Goal: Transaction & Acquisition: Download file/media

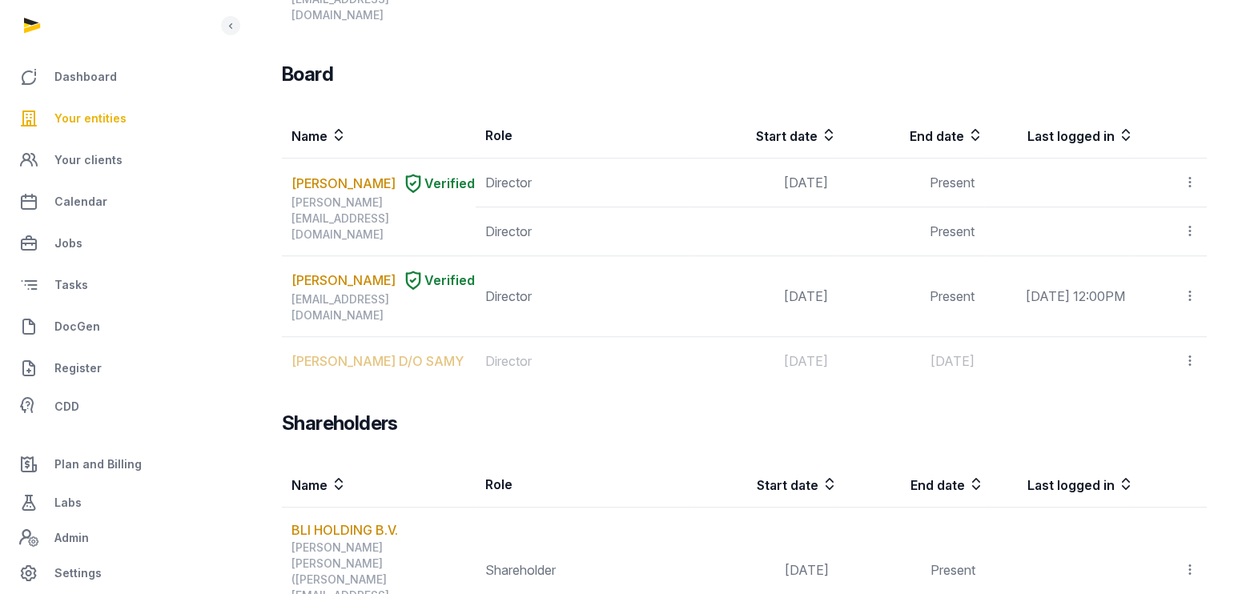
drag, startPoint x: 0, startPoint y: 0, endPoint x: 85, endPoint y: 121, distance: 147.7
click at [85, 121] on span "Your entities" at bounding box center [90, 118] width 72 height 19
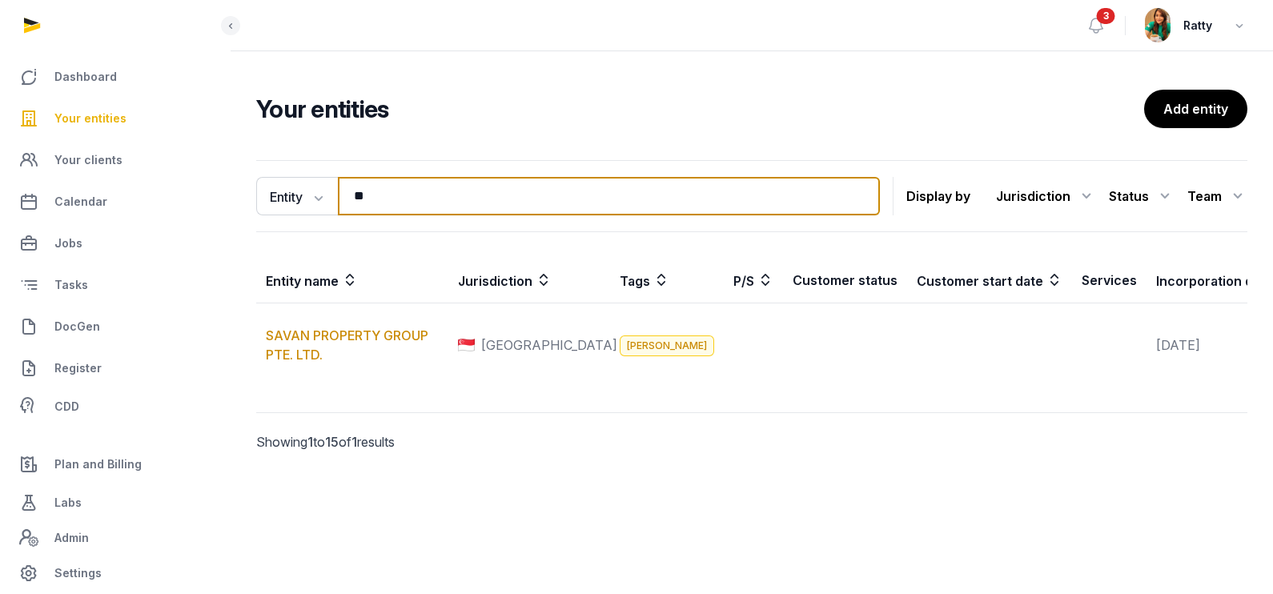
type input "*"
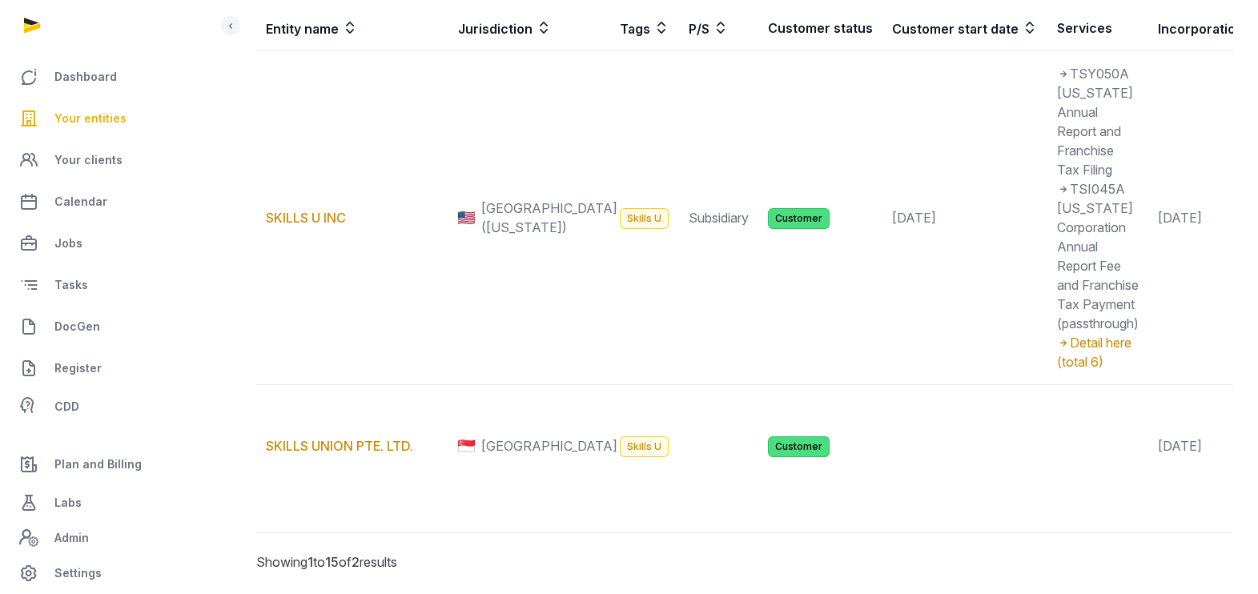
scroll to position [292, 0]
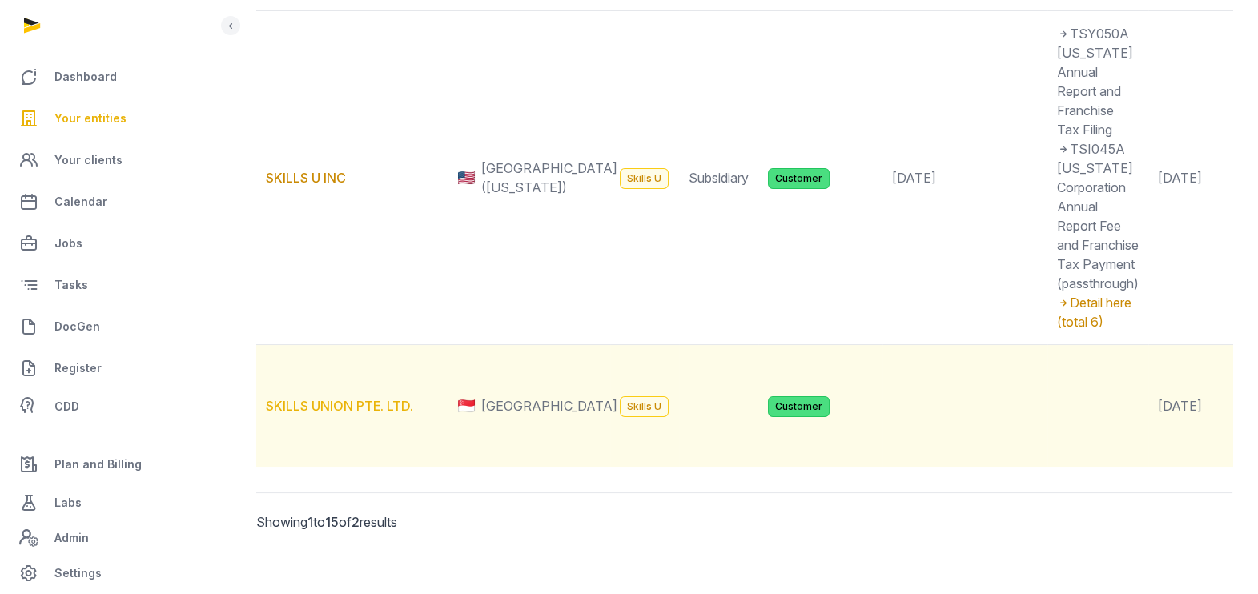
type input "******"
click at [340, 414] on link "SKILLS UNION PTE. LTD." at bounding box center [339, 406] width 147 height 16
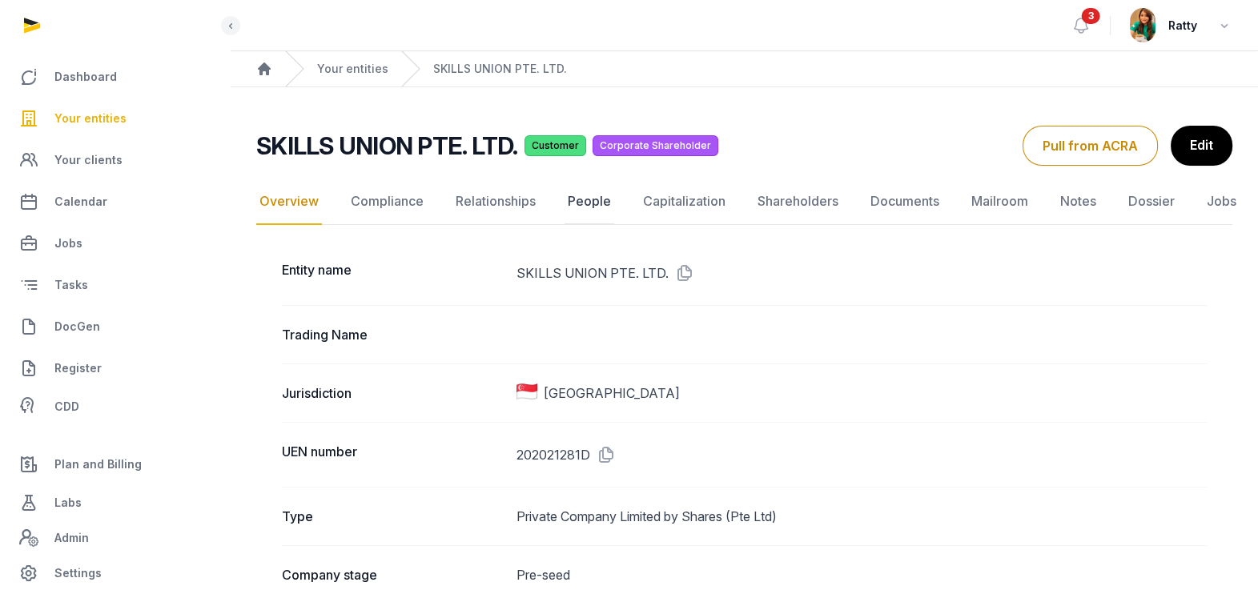
click at [592, 202] on link "People" at bounding box center [589, 202] width 50 height 46
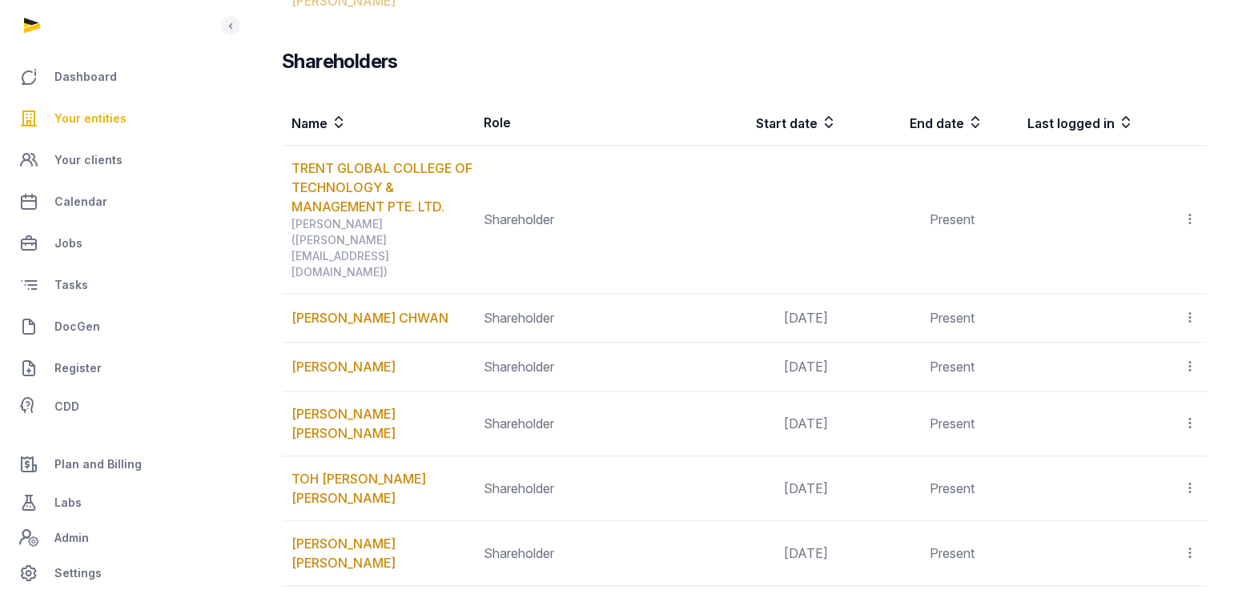
scroll to position [2044, 0]
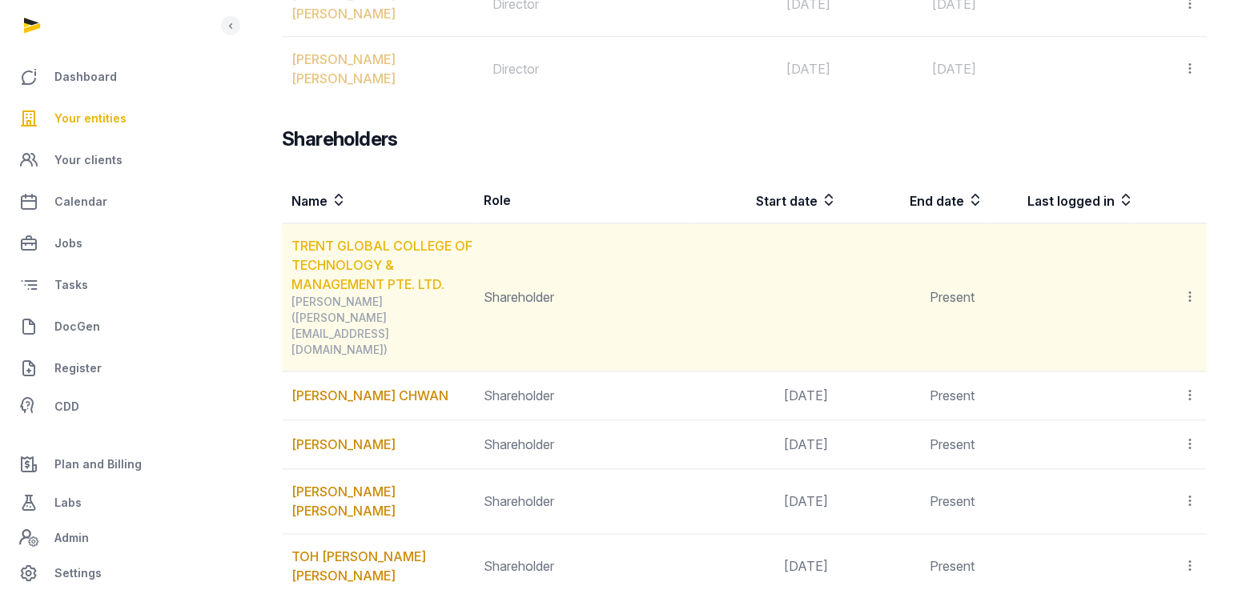
click at [373, 238] on link "TRENT GLOBAL COLLEGE OF TECHNOLOGY & MANAGEMENT PTE. LTD." at bounding box center [381, 265] width 181 height 54
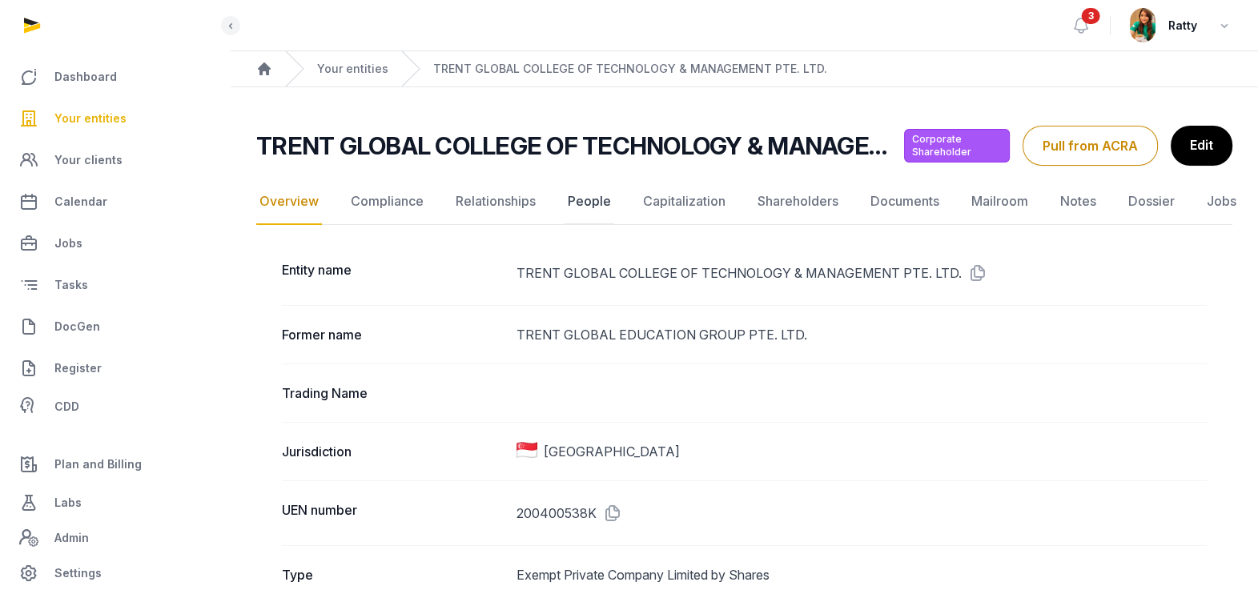
click at [587, 207] on link "People" at bounding box center [589, 202] width 50 height 46
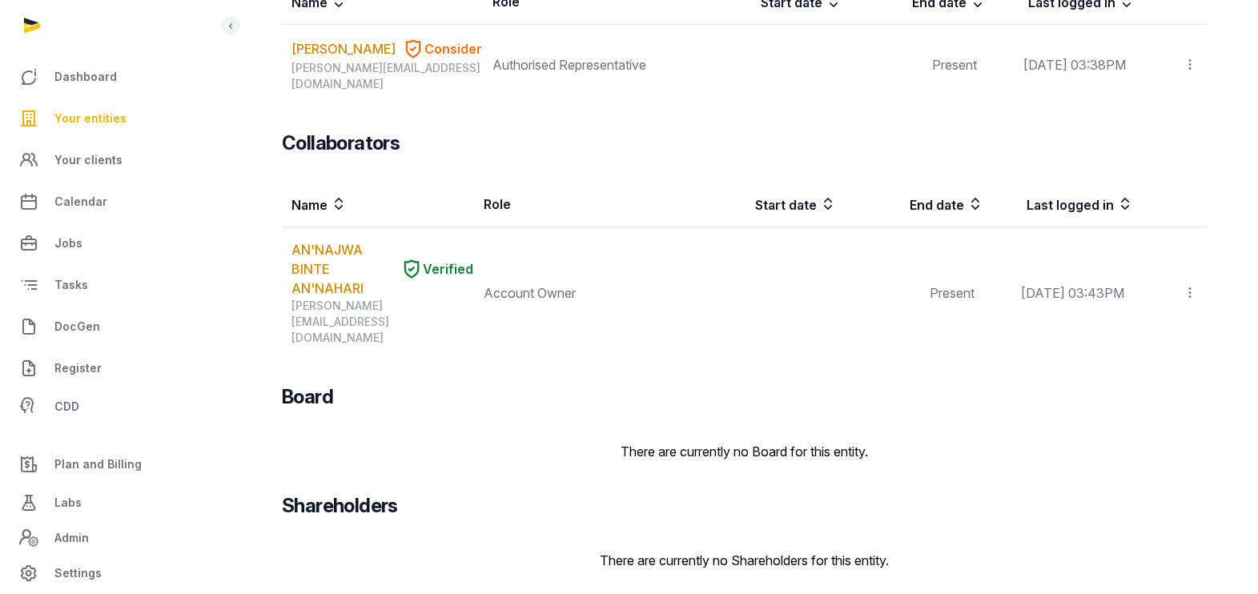
scroll to position [248, 0]
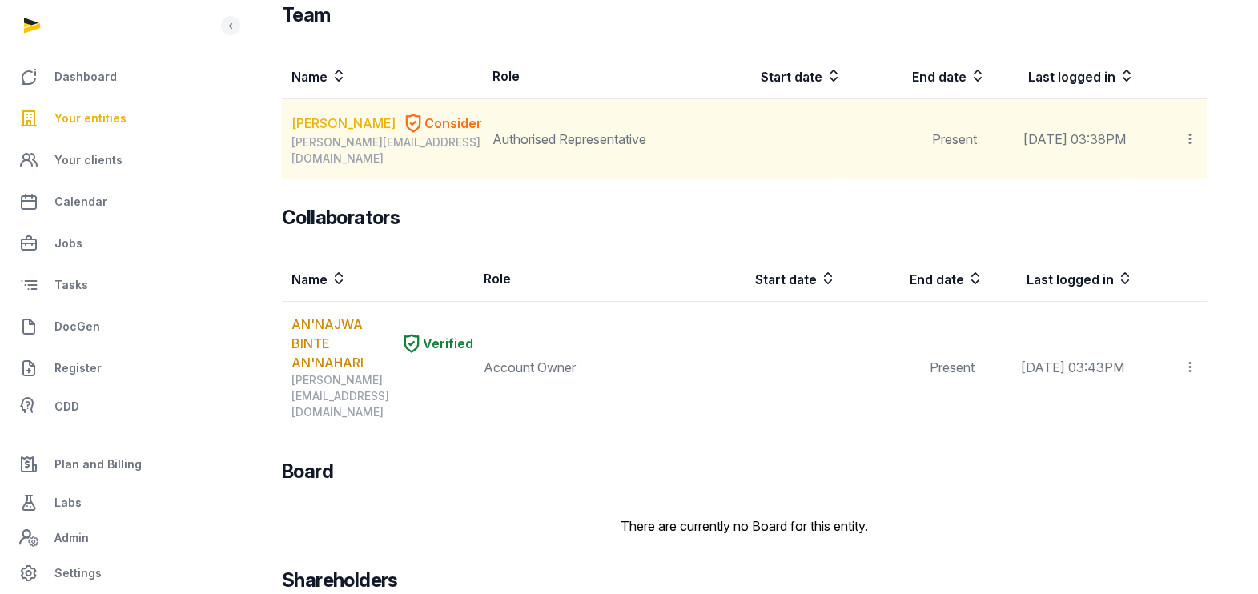
click at [348, 130] on link "[PERSON_NAME]" at bounding box center [343, 123] width 104 height 19
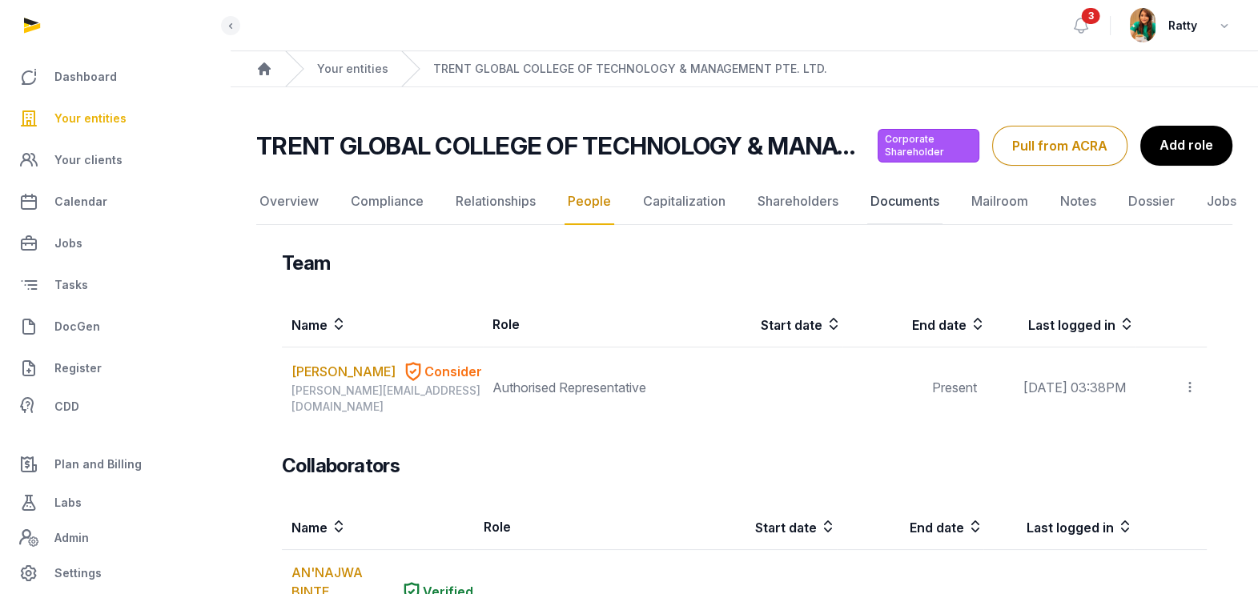
click at [914, 203] on link "Documents" at bounding box center [904, 202] width 75 height 46
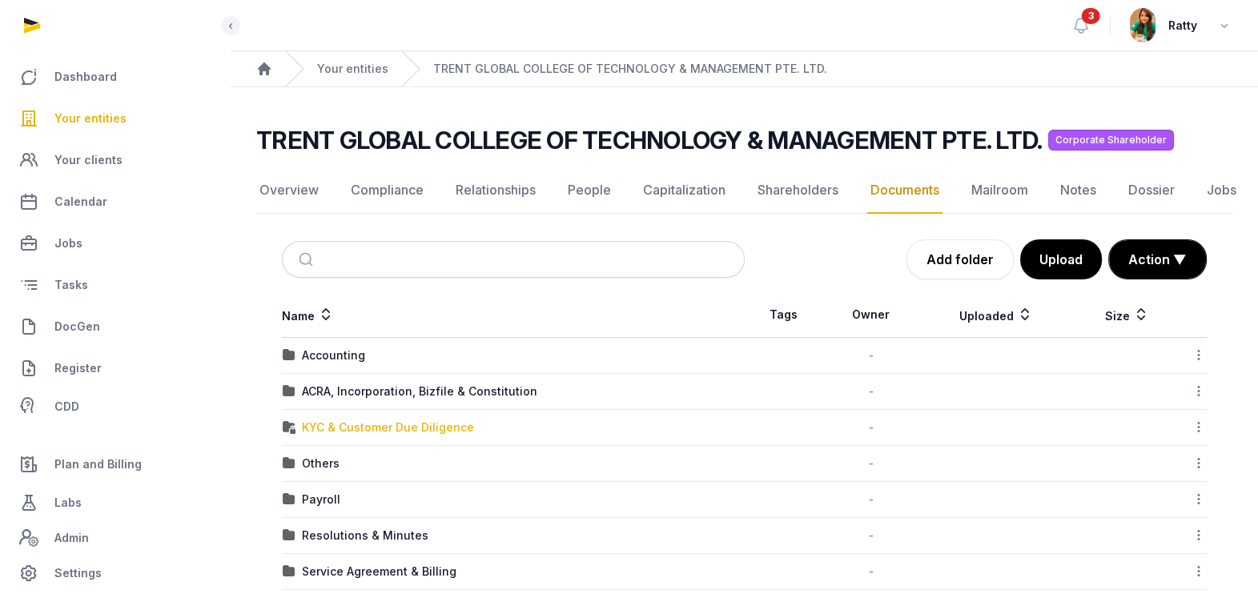
click at [375, 425] on div "KYC & Customer Due Diligence" at bounding box center [388, 427] width 172 height 16
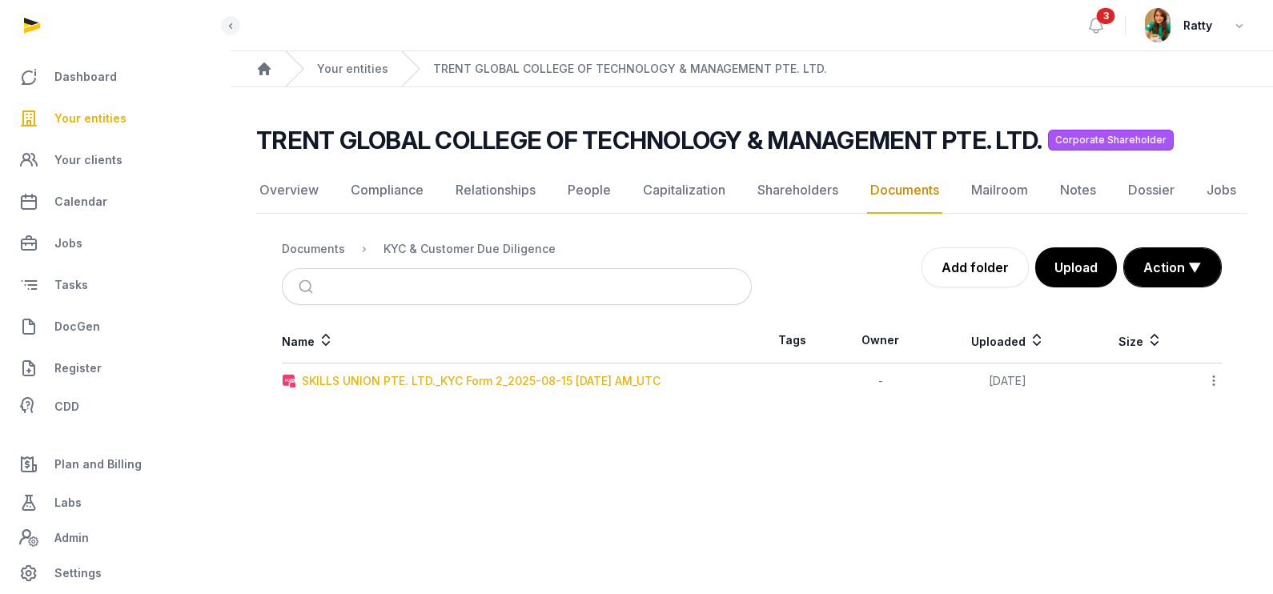
click at [388, 376] on div "SKILLS UNION PTE. LTD._KYC Form 2_2025-08-15 [DATE] AM_UTC" at bounding box center [481, 381] width 359 height 16
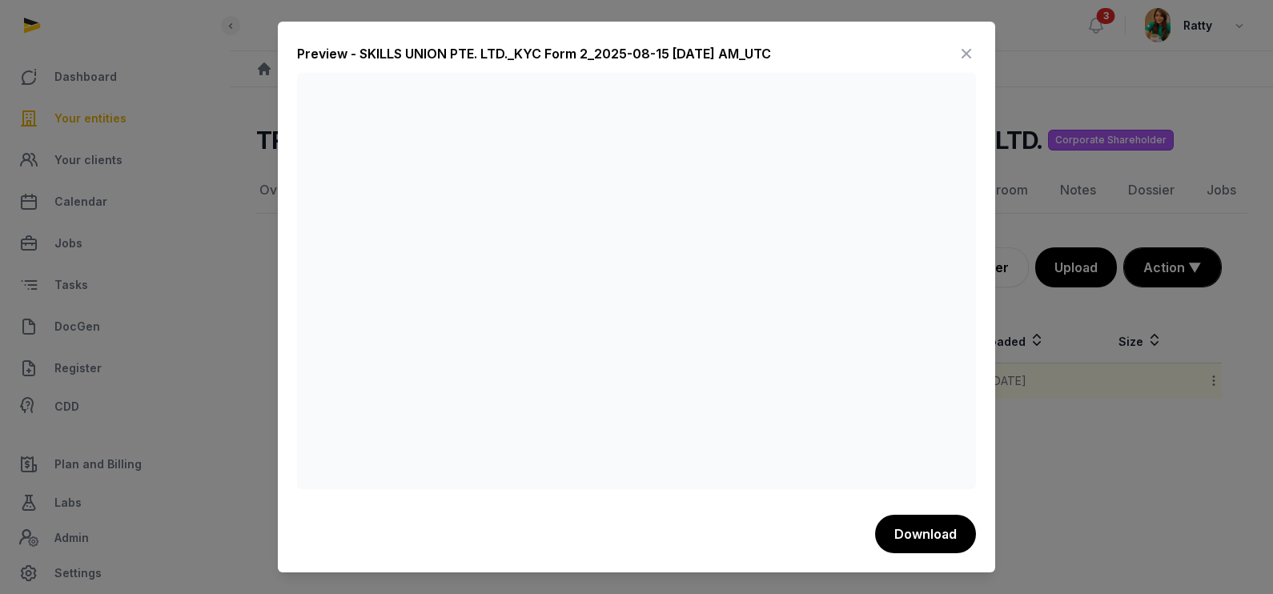
click at [965, 56] on icon at bounding box center [966, 54] width 19 height 26
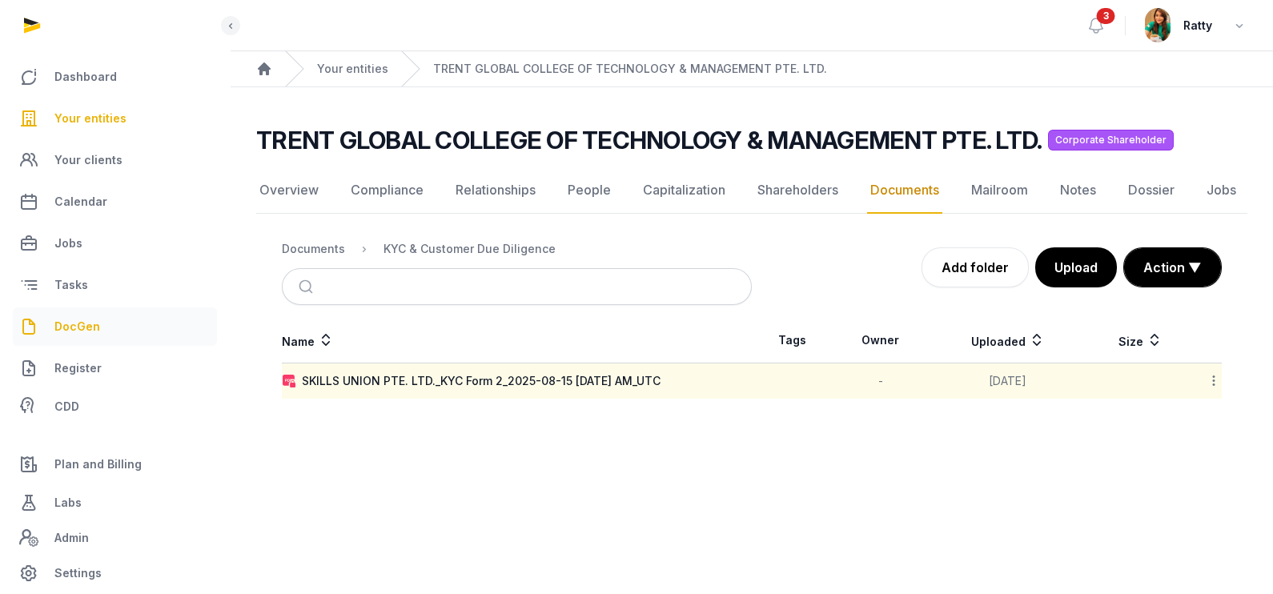
click at [90, 319] on span "DocGen" at bounding box center [77, 326] width 46 height 19
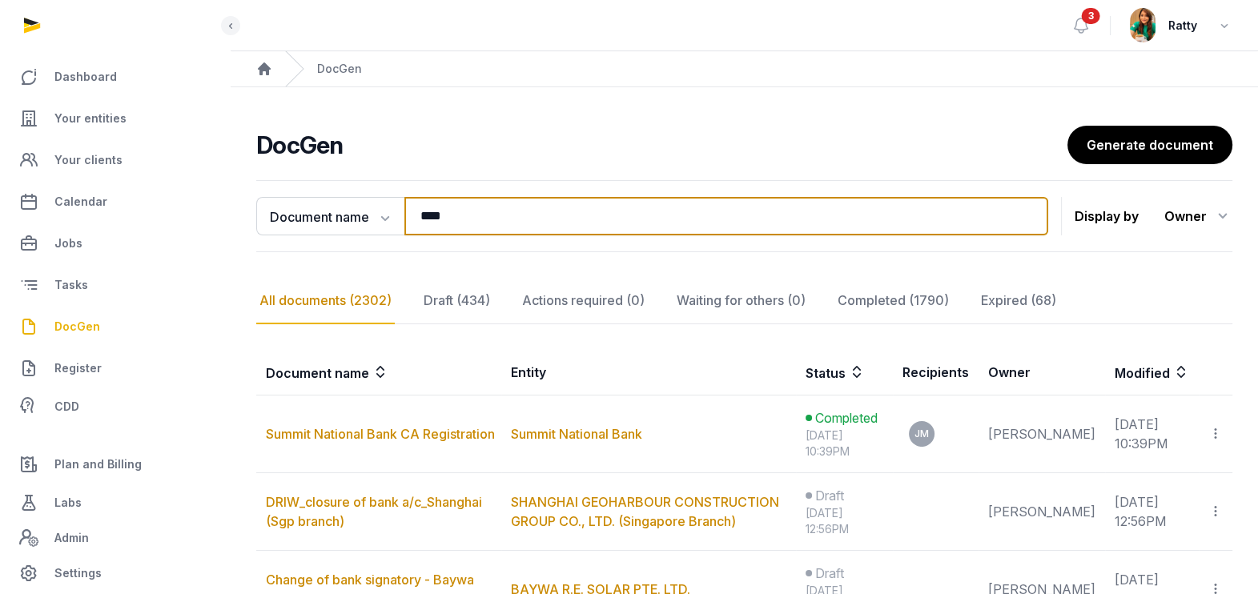
click at [464, 212] on input "****" at bounding box center [726, 216] width 644 height 38
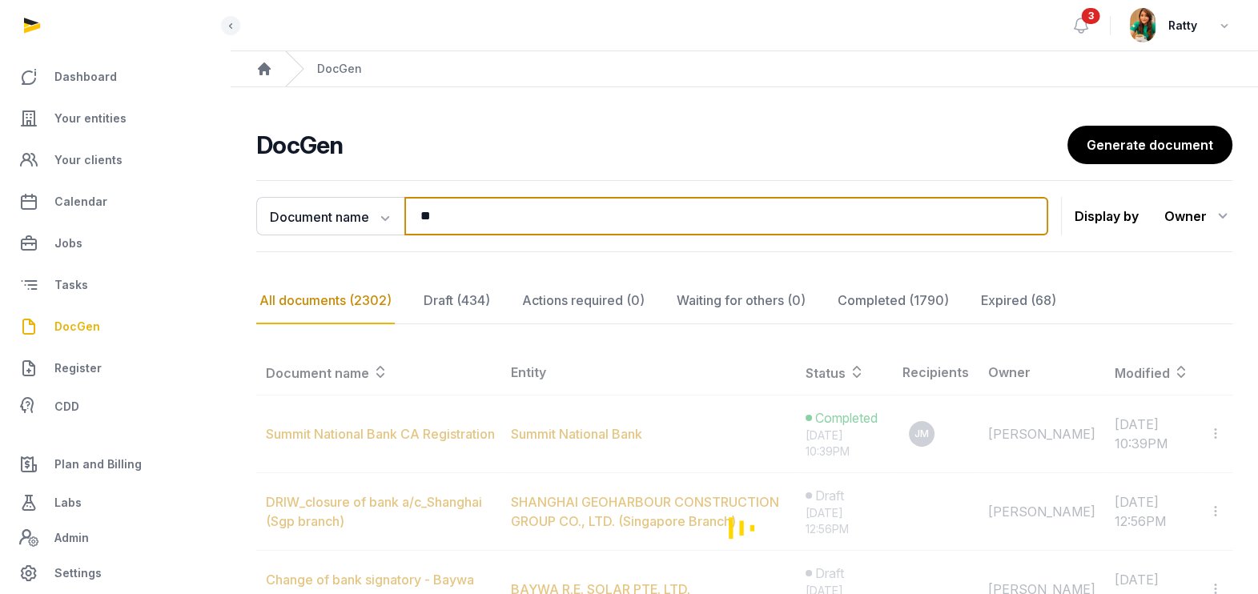
type input "*"
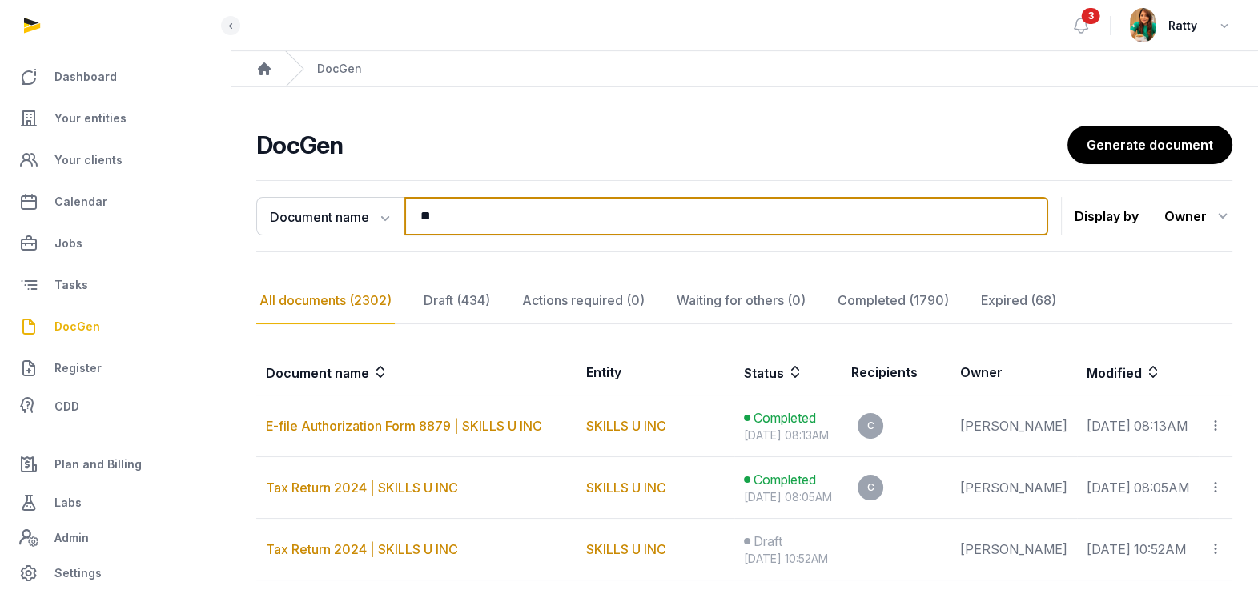
type input "*"
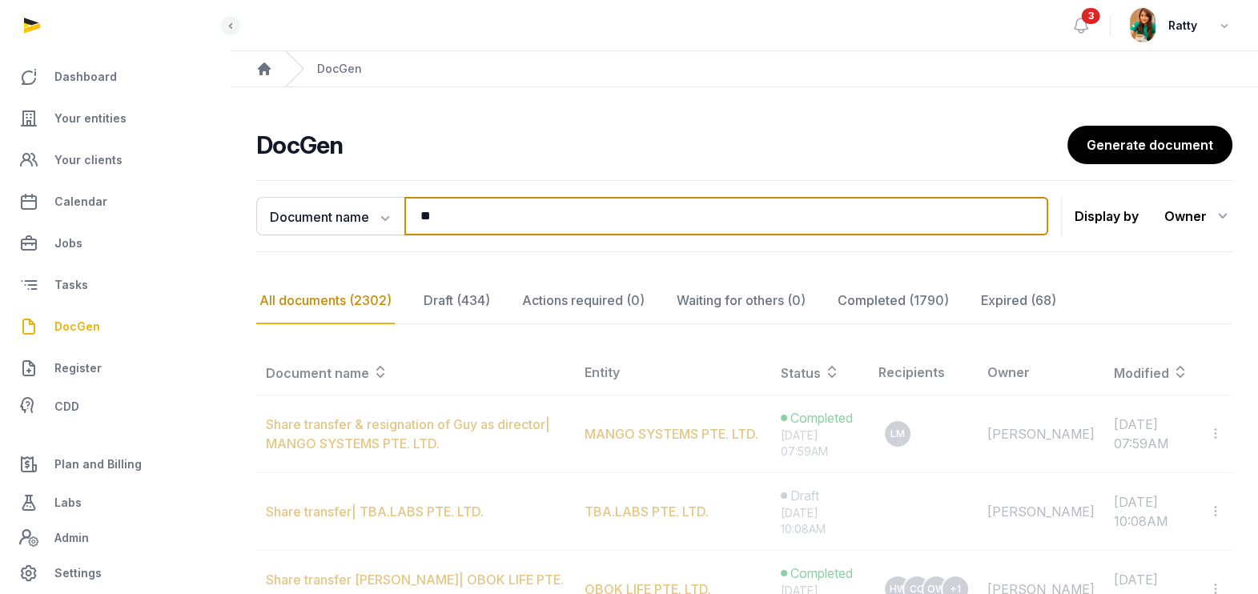
type input "*"
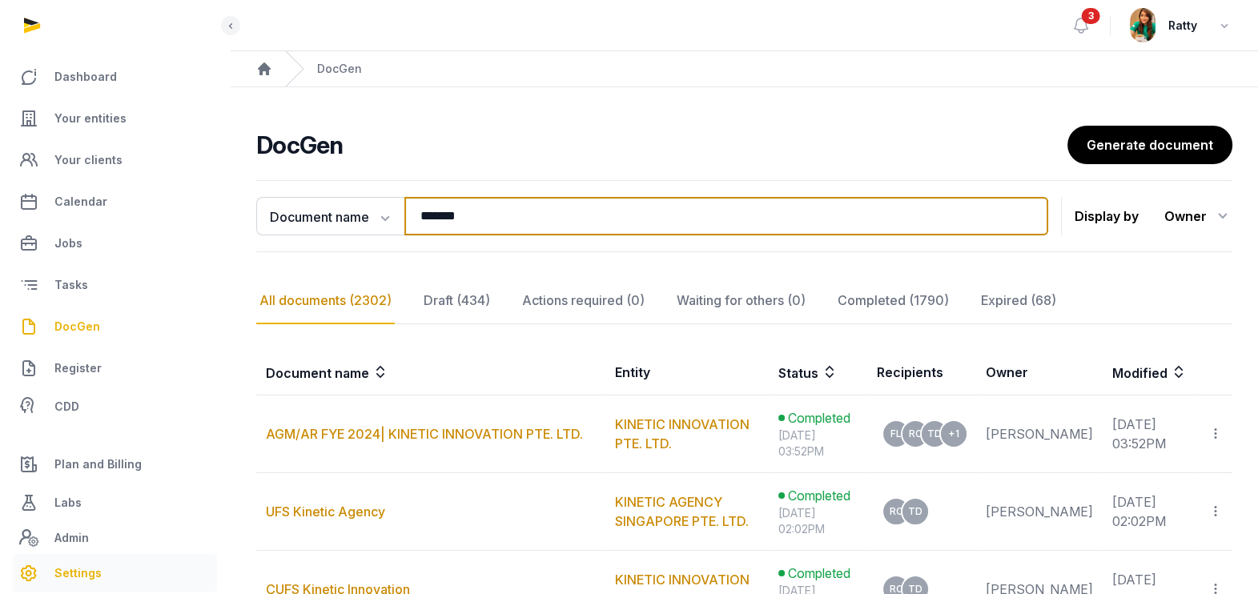
type input "*******"
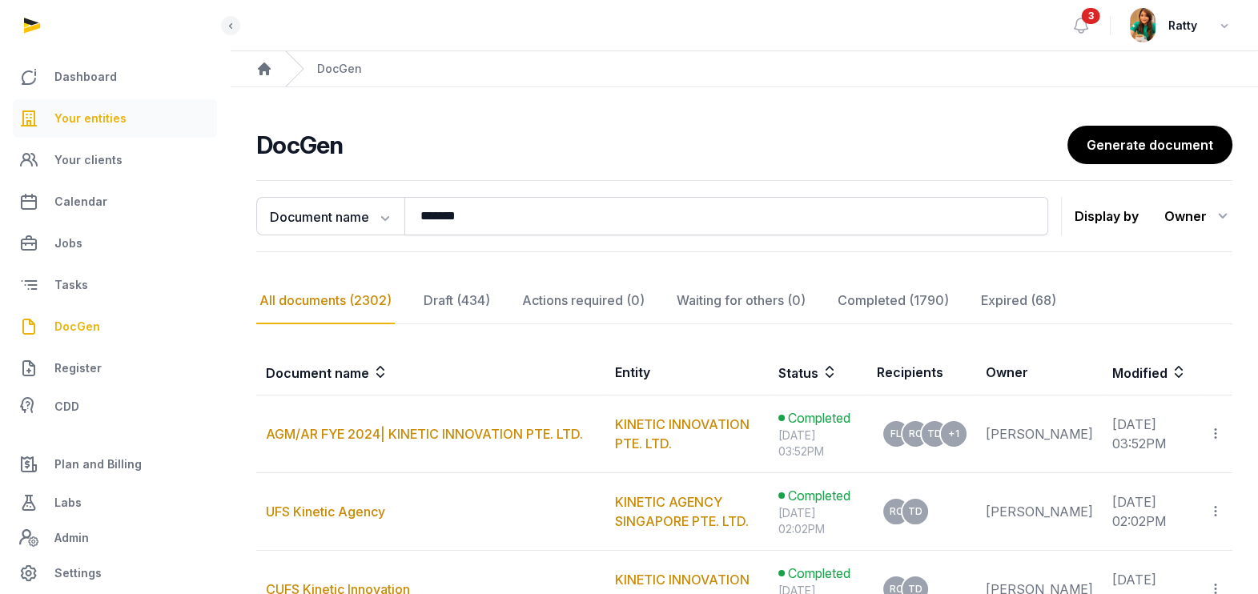
click at [101, 117] on span "Your entities" at bounding box center [90, 118] width 72 height 19
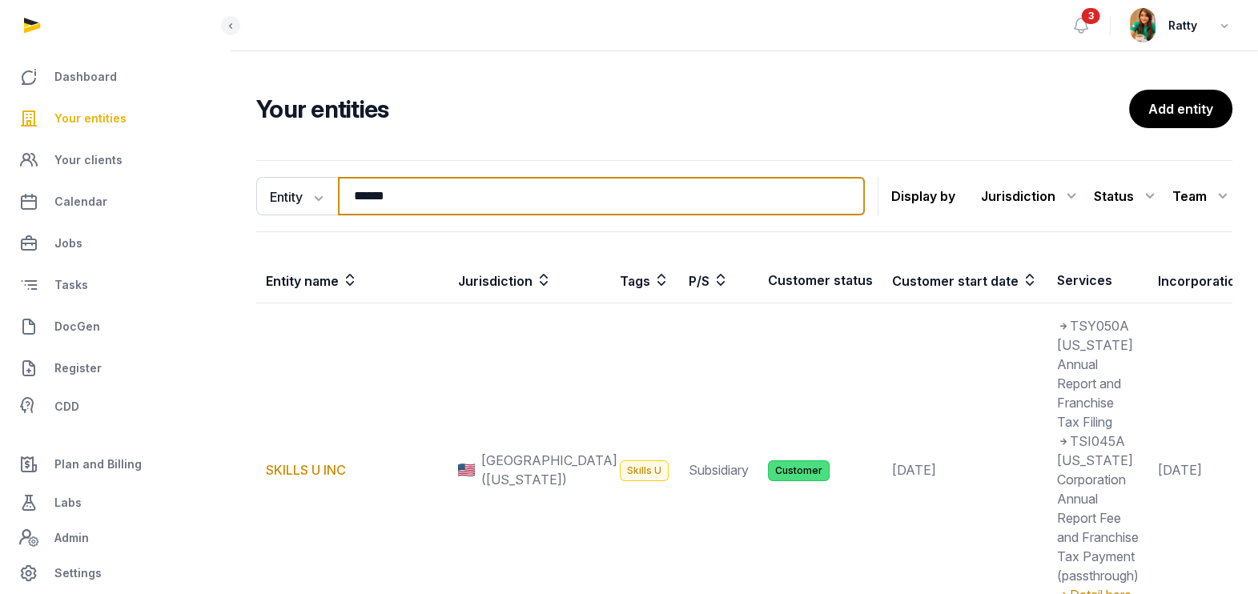
click at [391, 193] on input "******" at bounding box center [601, 196] width 527 height 38
type input "*"
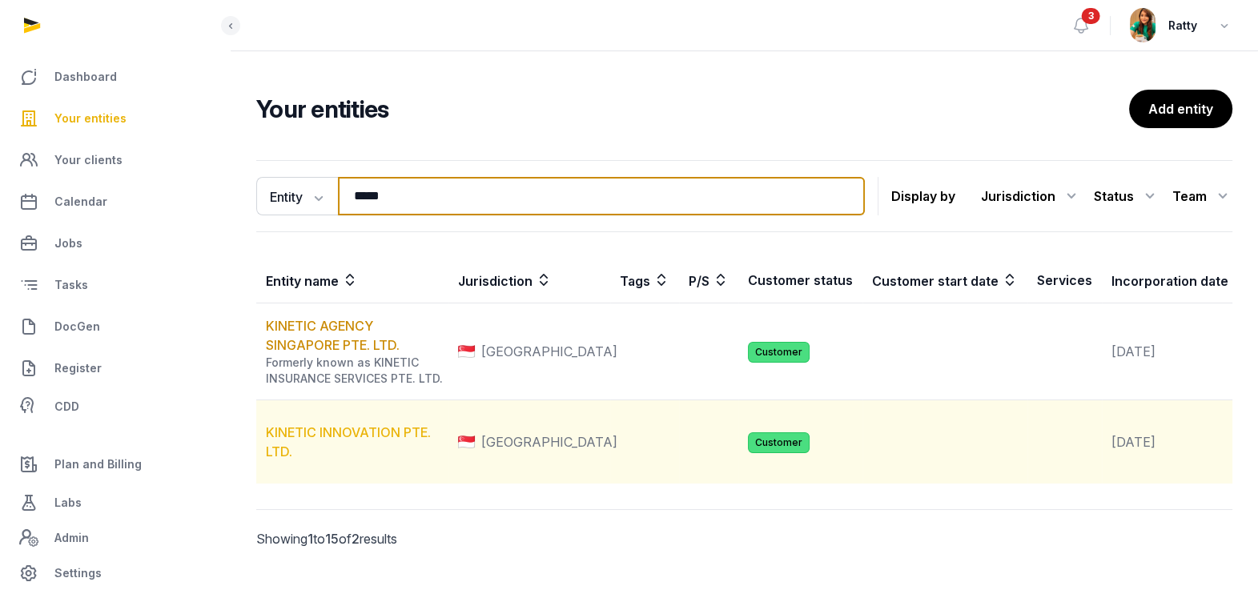
type input "*****"
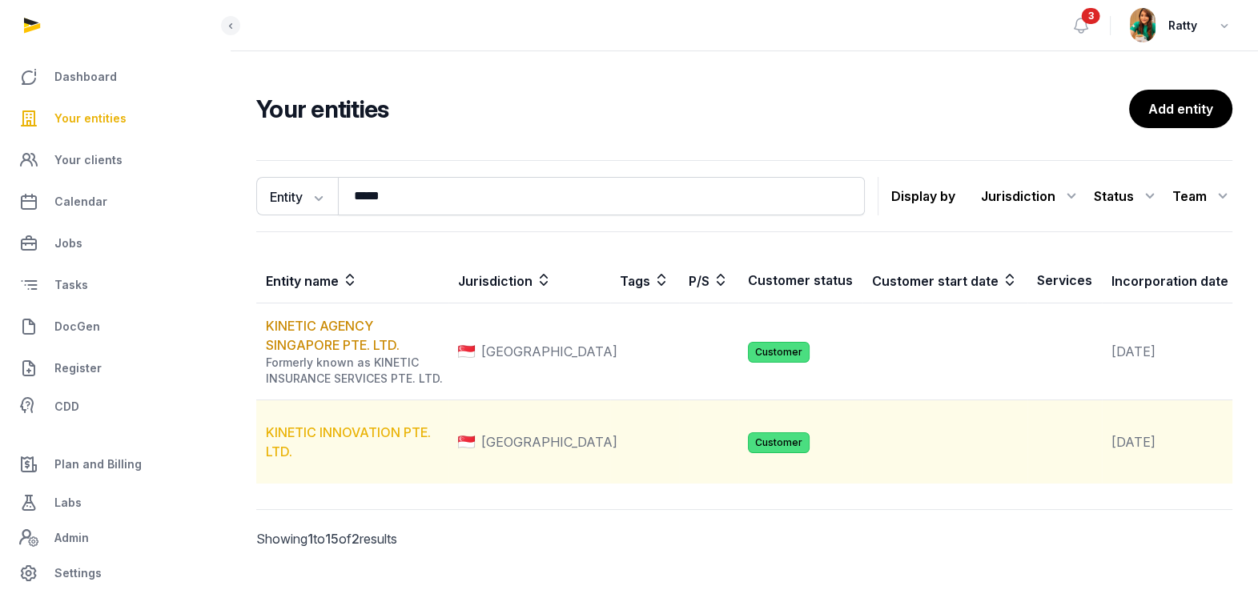
click at [335, 459] on link "KINETIC INNOVATION PTE. LTD." at bounding box center [348, 441] width 165 height 35
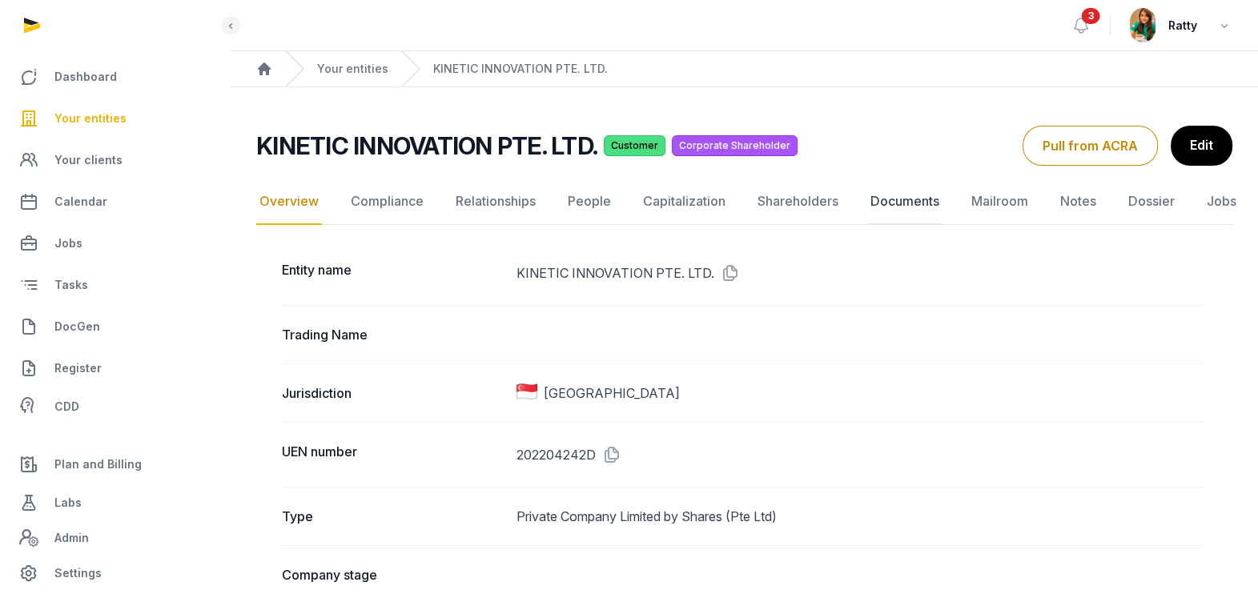
click at [891, 193] on link "Documents" at bounding box center [904, 202] width 75 height 46
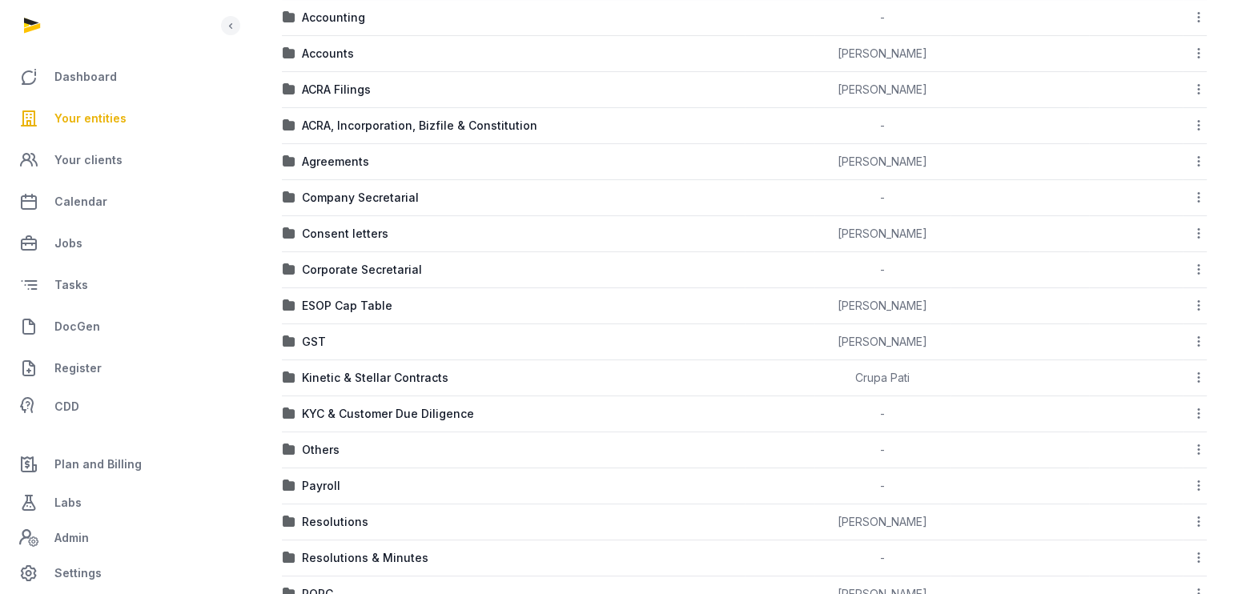
scroll to position [539, 0]
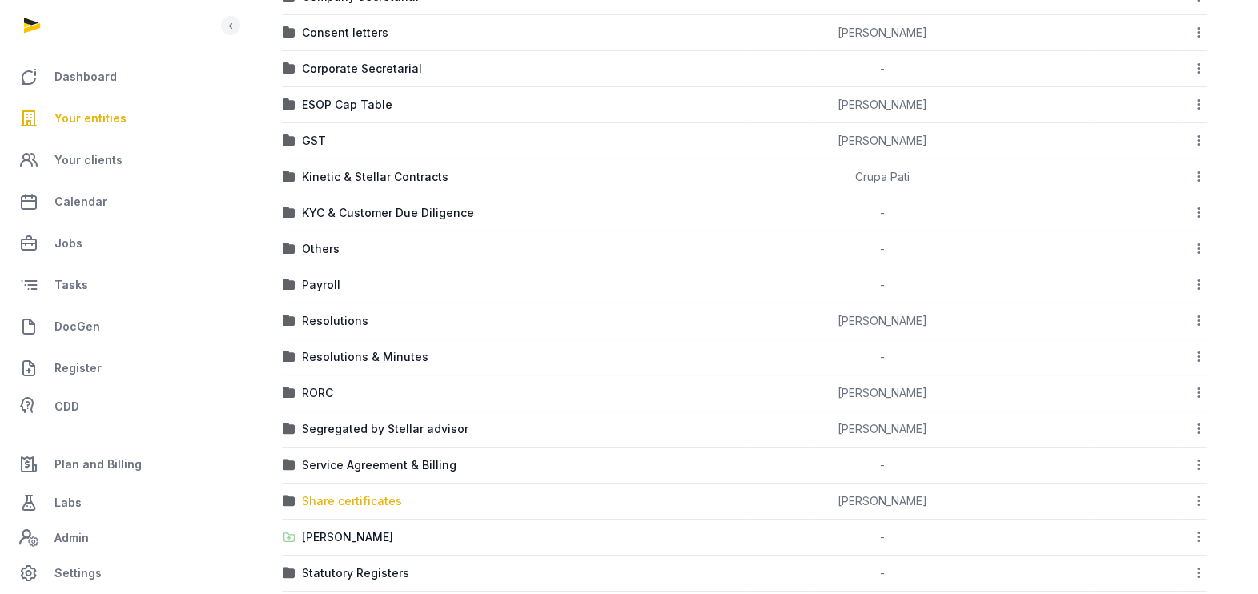
click at [364, 500] on div "Share certificates" at bounding box center [352, 501] width 100 height 16
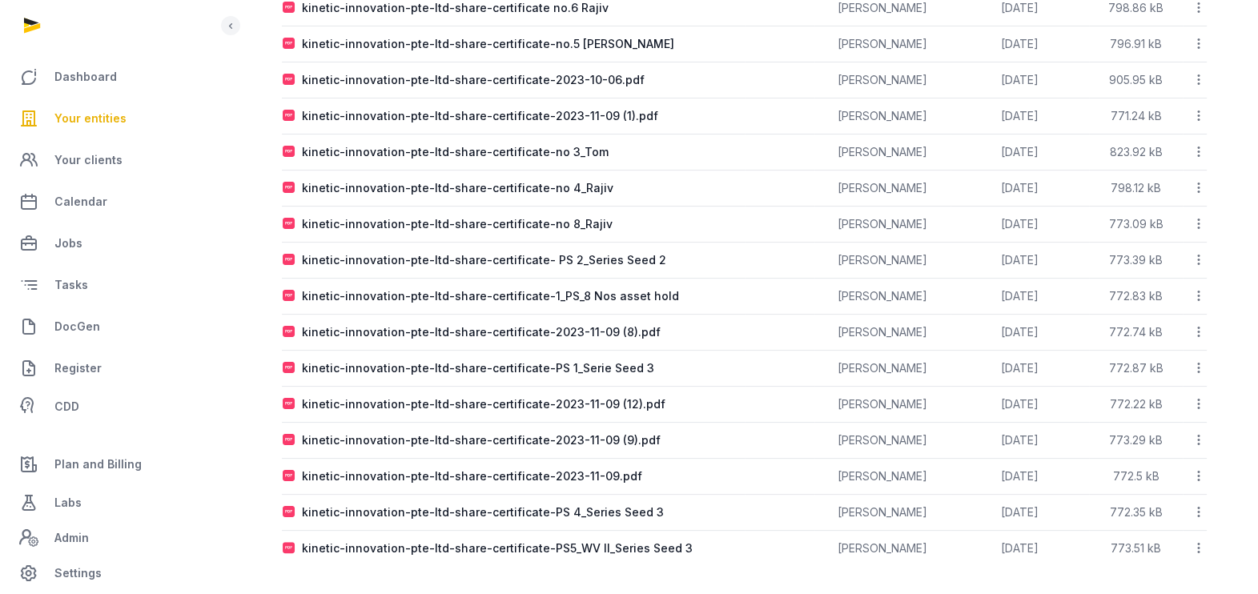
scroll to position [191, 0]
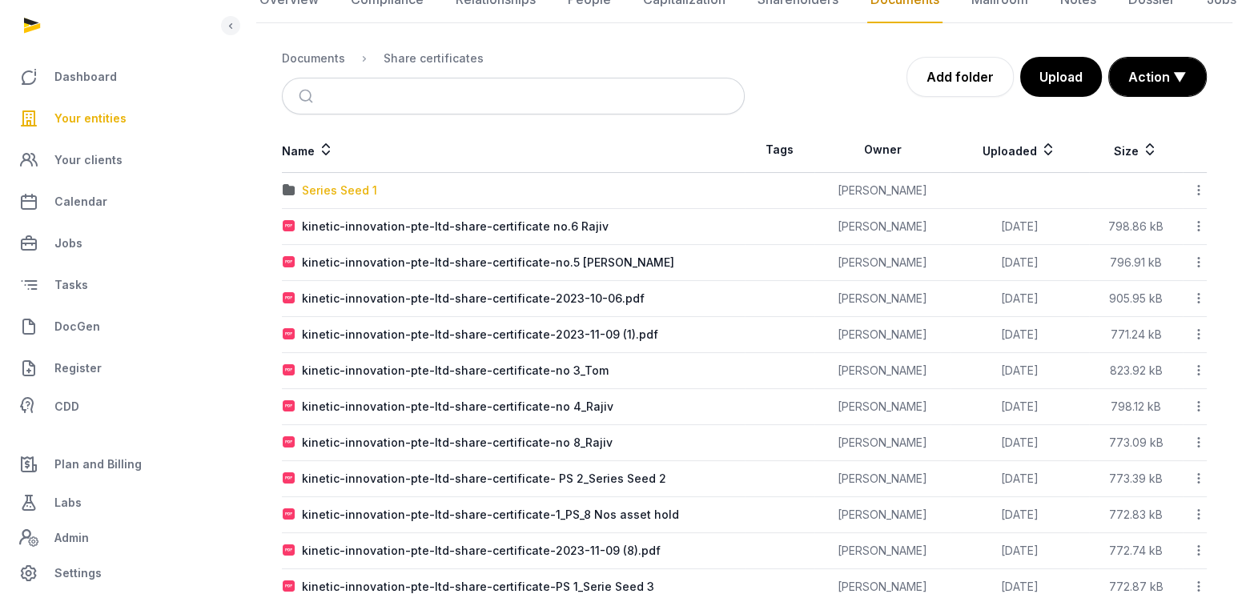
click at [336, 184] on div "Series Seed 1" at bounding box center [339, 191] width 75 height 16
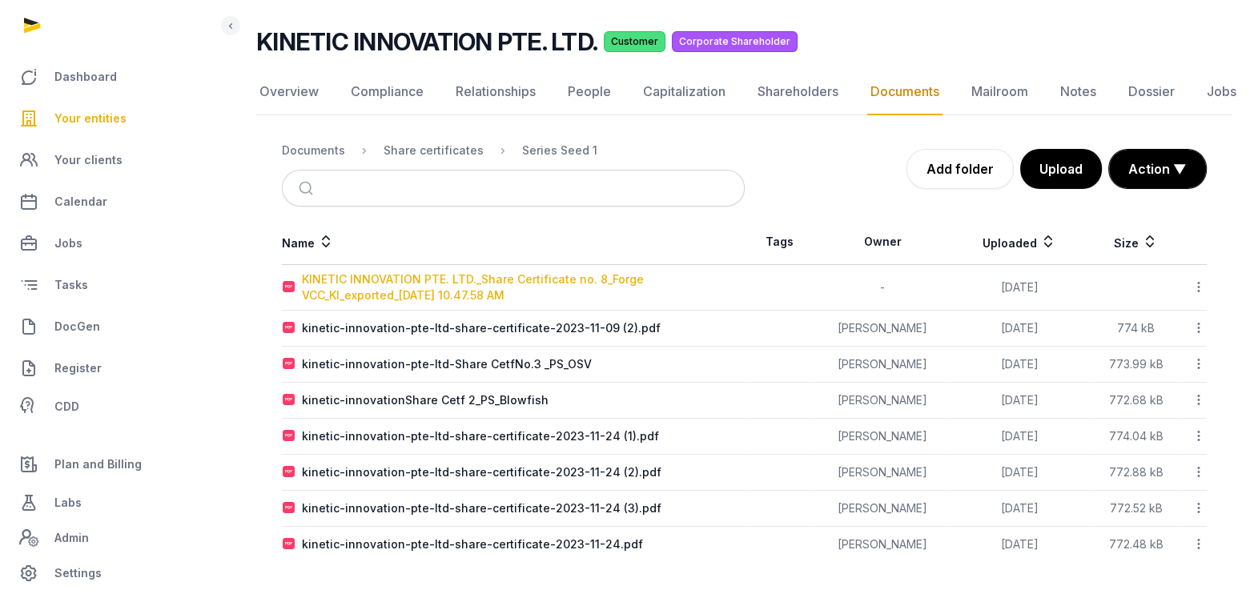
scroll to position [95, 0]
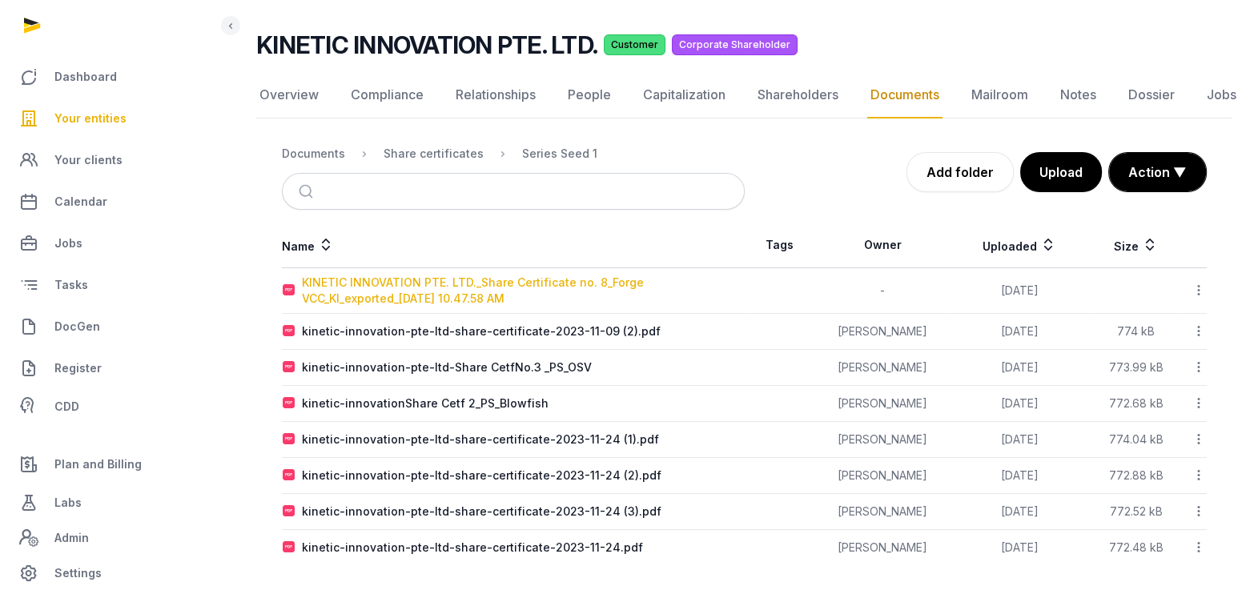
click at [425, 283] on div "KINETIC INNOVATION PTE. LTD._Share Certificate no. 8_Forge VCC_KI_exported_[DAT…" at bounding box center [523, 291] width 442 height 32
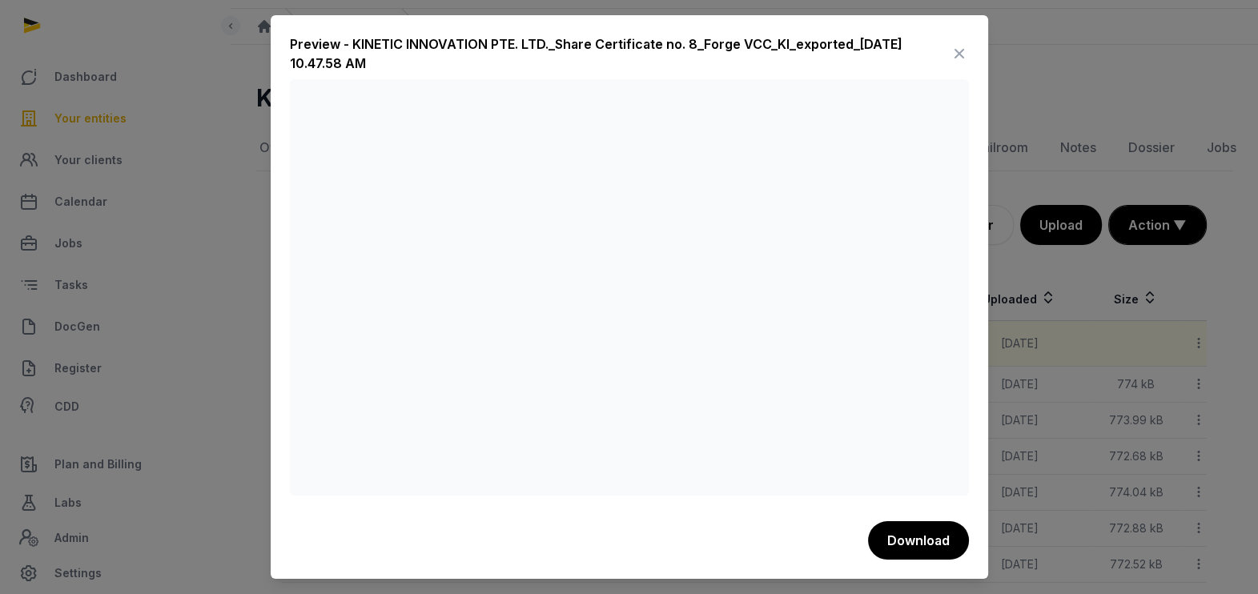
scroll to position [0, 0]
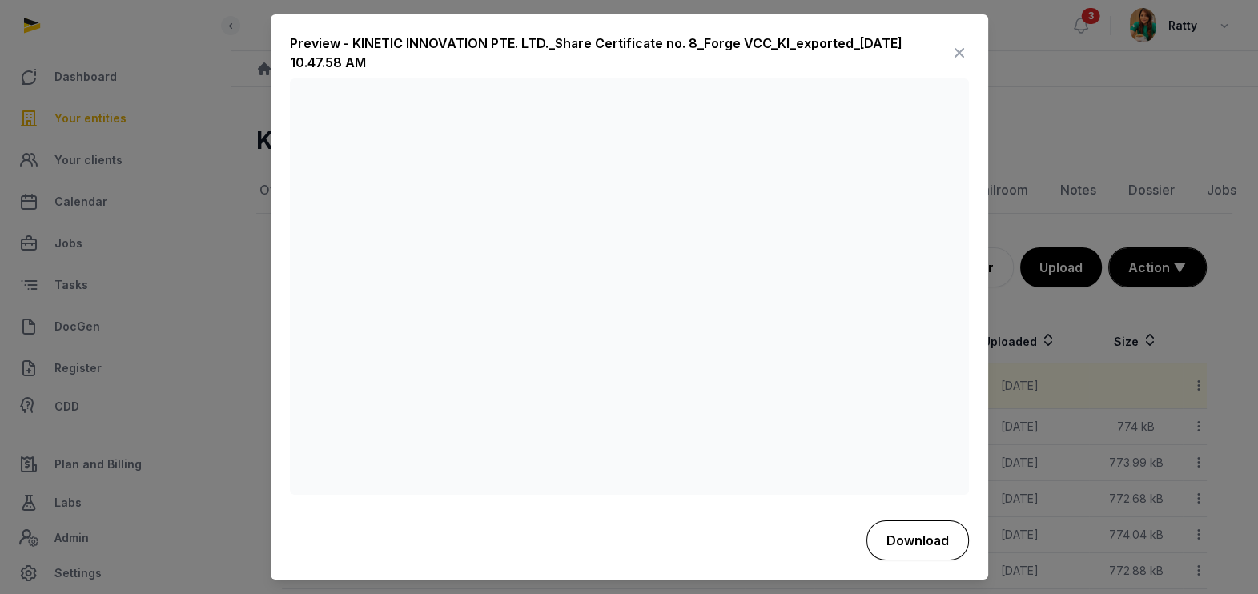
click at [909, 544] on button "Download" at bounding box center [917, 540] width 102 height 40
click at [748, 57] on div "Preview - KINETIC INNOVATION PTE. LTD._Share Certificate no. 8_Forge VCC_KI_exp…" at bounding box center [620, 53] width 660 height 38
click at [957, 45] on icon at bounding box center [958, 54] width 19 height 26
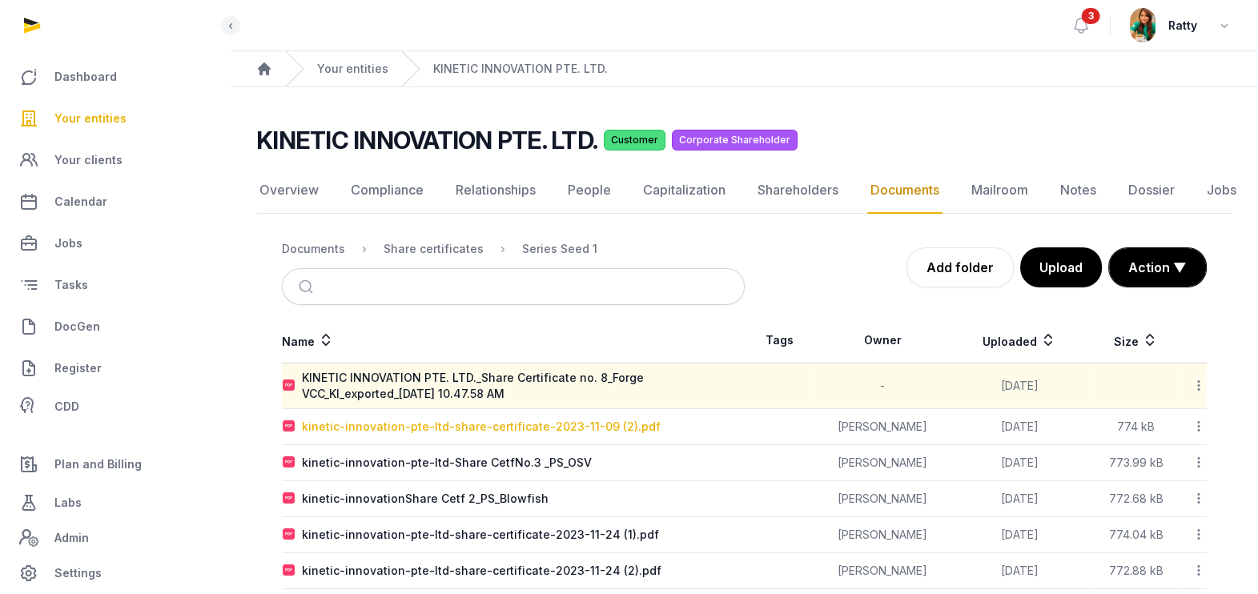
click at [504, 421] on div "kinetic-innovation-pte-ltd-share-certificate-2023-11-09 (2).pdf" at bounding box center [481, 427] width 359 height 16
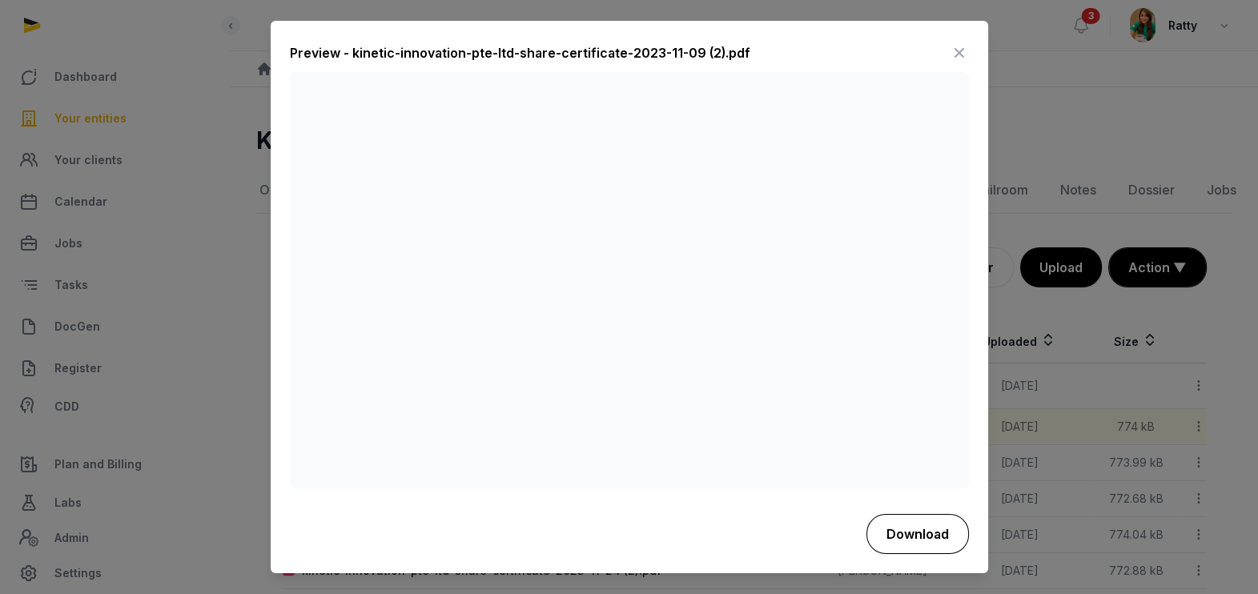
click at [929, 524] on button "Download" at bounding box center [917, 534] width 102 height 40
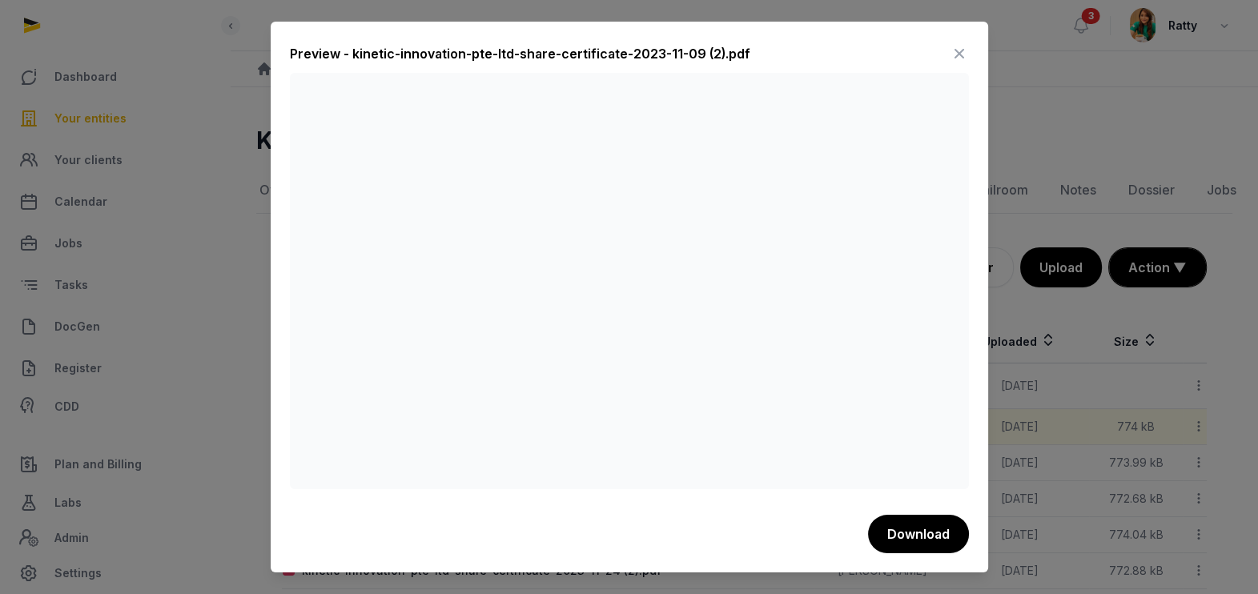
click at [950, 59] on icon at bounding box center [958, 54] width 19 height 26
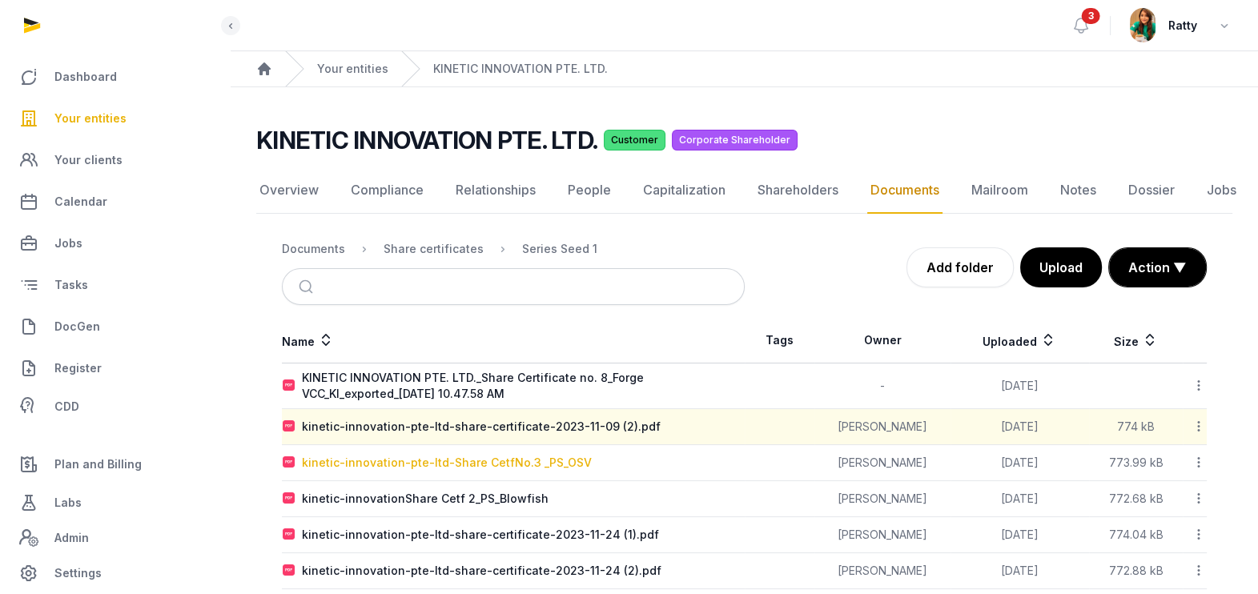
click at [503, 461] on div "kinetic-innovation-pte-ltd-Share CetfNo.3 _PS_OSV" at bounding box center [447, 463] width 290 height 16
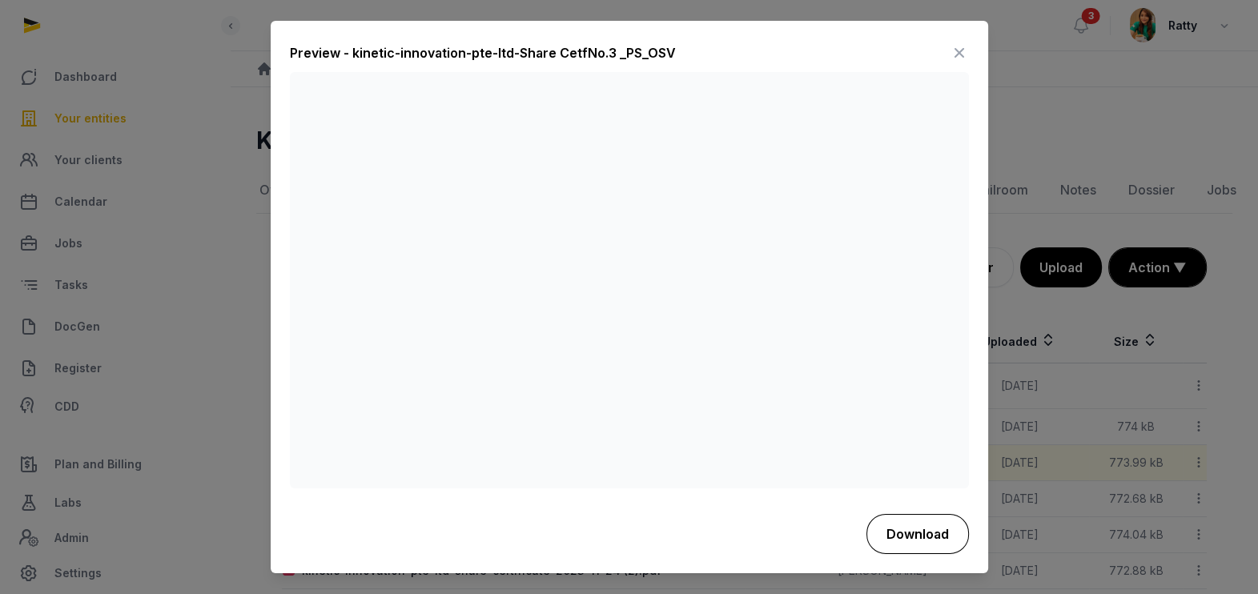
click at [915, 520] on button "Download" at bounding box center [917, 534] width 102 height 40
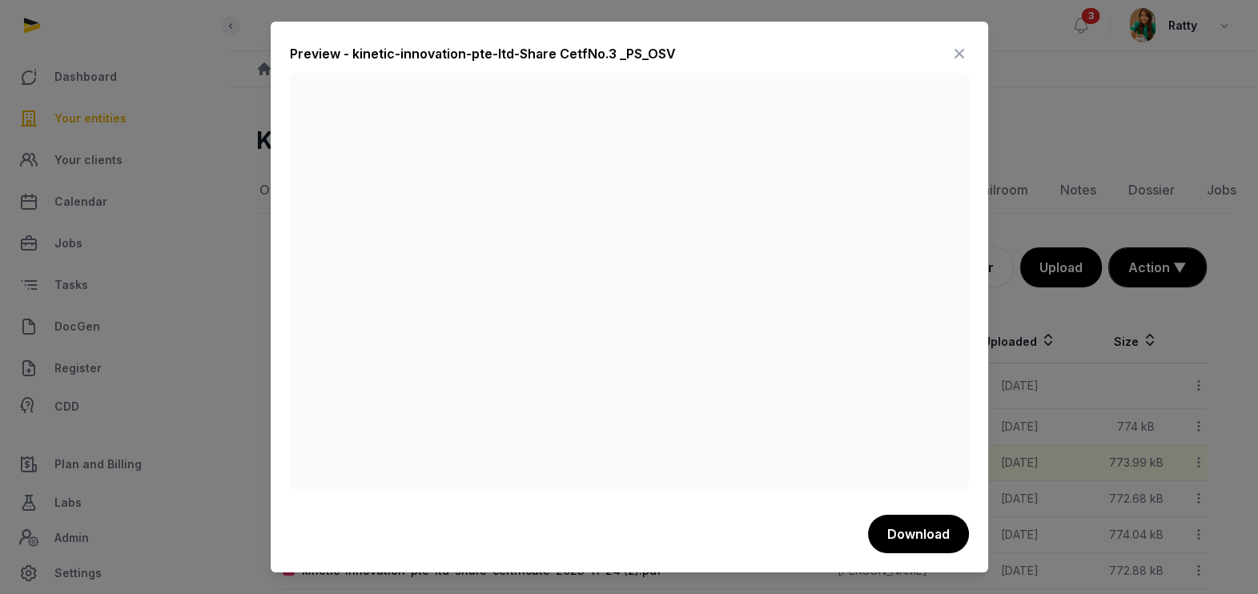
drag, startPoint x: 754, startPoint y: 39, endPoint x: 961, endPoint y: 54, distance: 207.1
click at [961, 54] on div "Preview - kinetic-innovation-pte-ltd-Share CetfNo.3 _PS_OSV Download" at bounding box center [629, 297] width 717 height 550
click at [961, 54] on icon at bounding box center [958, 54] width 19 height 26
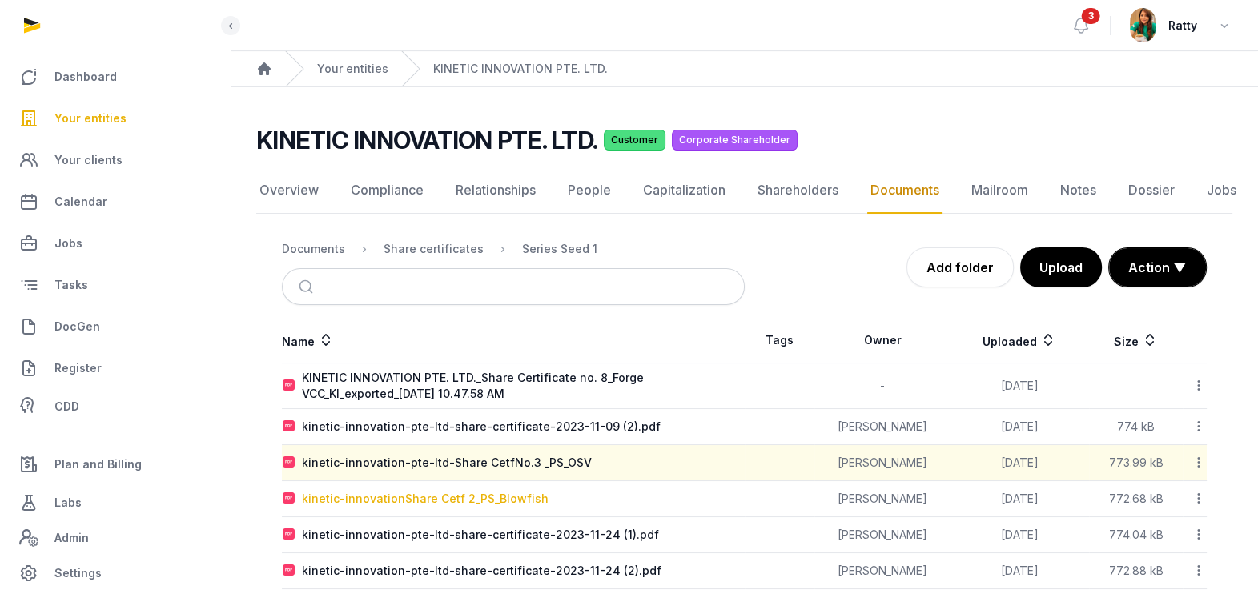
click at [447, 493] on div "kinetic-innovationShare Cetf 2_PS_Blowfish" at bounding box center [425, 499] width 247 height 16
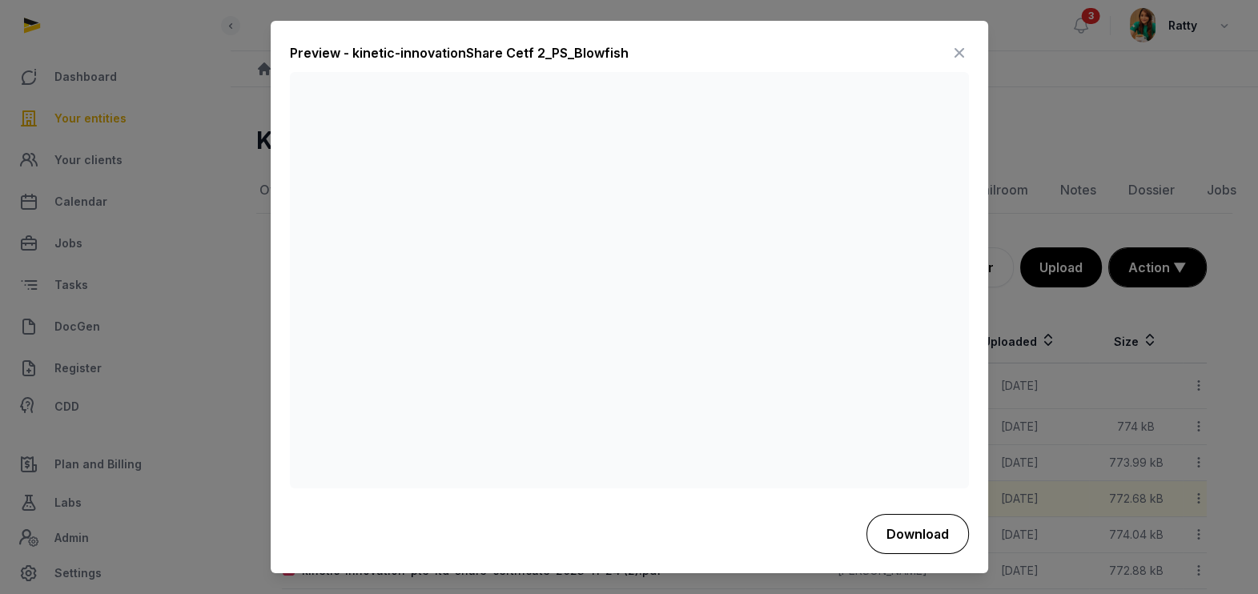
click at [905, 524] on button "Download" at bounding box center [917, 534] width 102 height 40
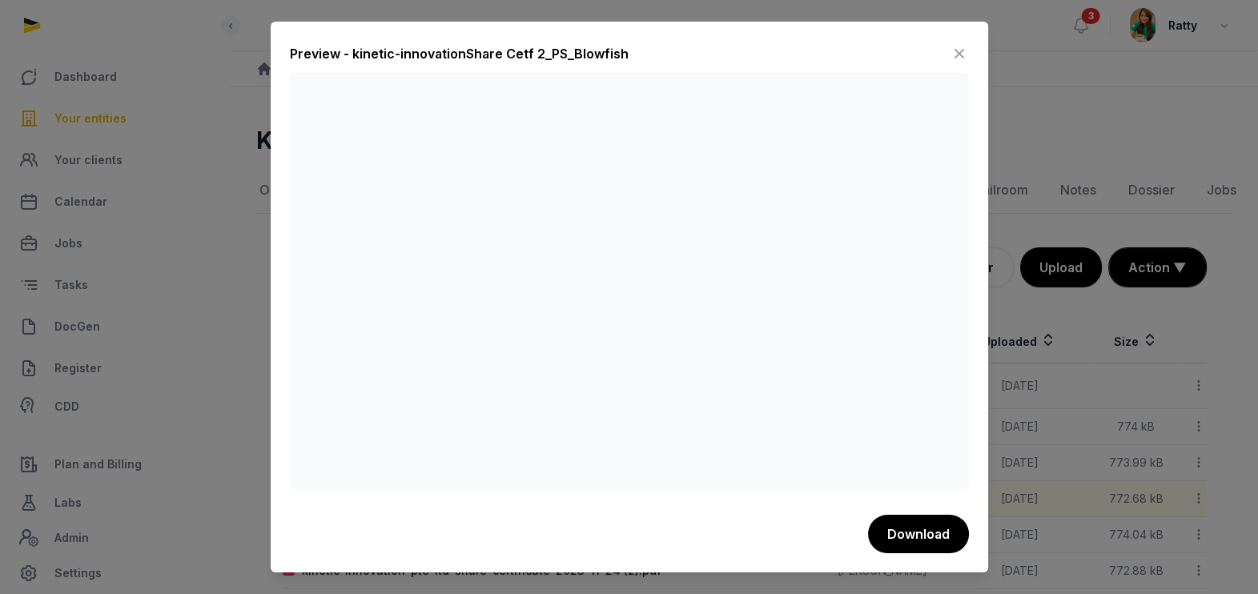
click at [712, 56] on div "Preview - kinetic-innovationShare Cetf 2_PS_Blowfish" at bounding box center [629, 57] width 679 height 32
click at [958, 52] on icon at bounding box center [958, 54] width 19 height 26
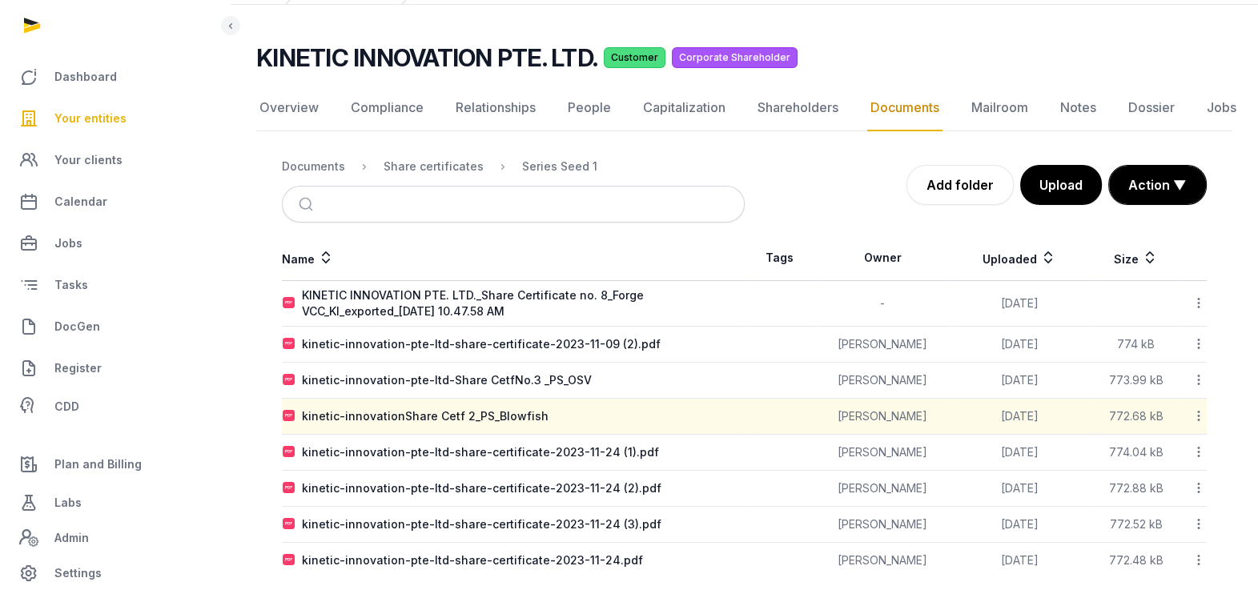
scroll to position [95, 0]
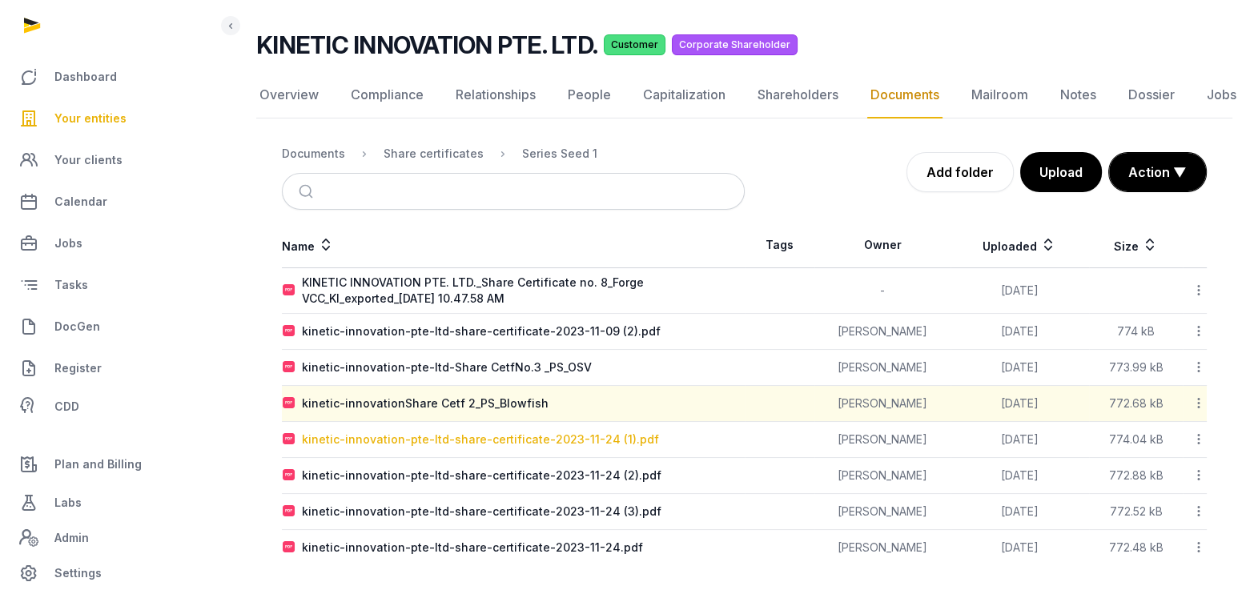
click at [479, 434] on div "kinetic-innovation-pte-ltd-share-certificate-2023-11-24 (1).pdf" at bounding box center [480, 439] width 357 height 16
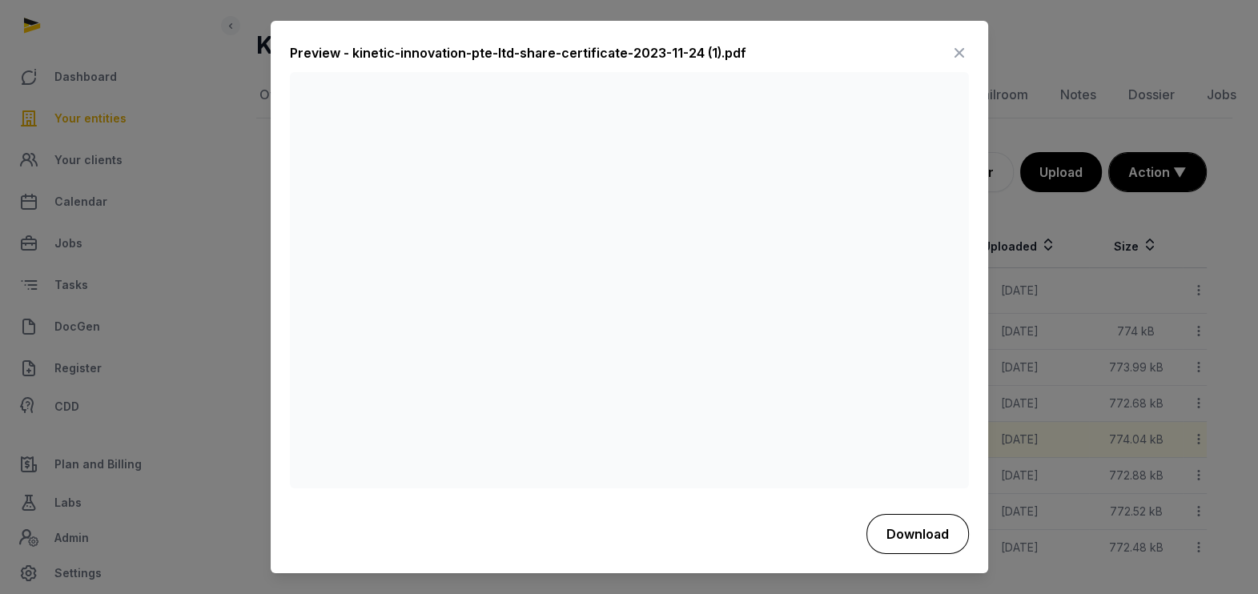
click at [911, 527] on button "Download" at bounding box center [917, 534] width 102 height 40
click at [757, 43] on div "Preview - kinetic-innovation-pte-ltd-share-certificate-2023-11-24 (1).pdf" at bounding box center [629, 57] width 679 height 32
click at [957, 49] on icon at bounding box center [958, 54] width 19 height 26
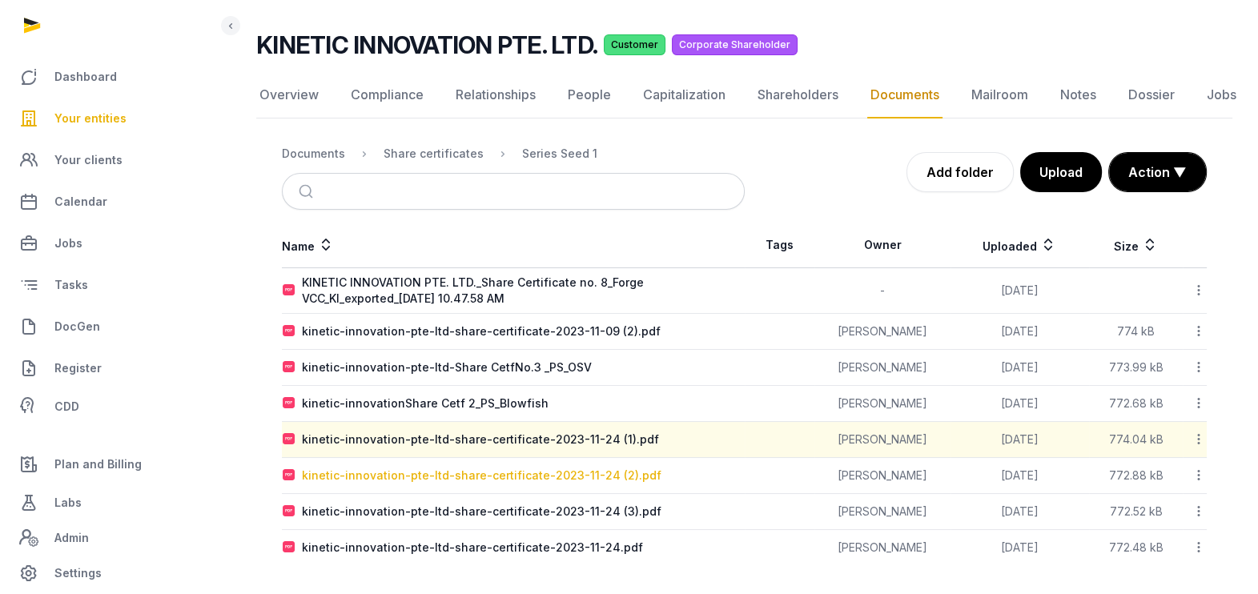
click at [519, 472] on div "kinetic-innovation-pte-ltd-share-certificate-2023-11-24 (2).pdf" at bounding box center [481, 475] width 359 height 16
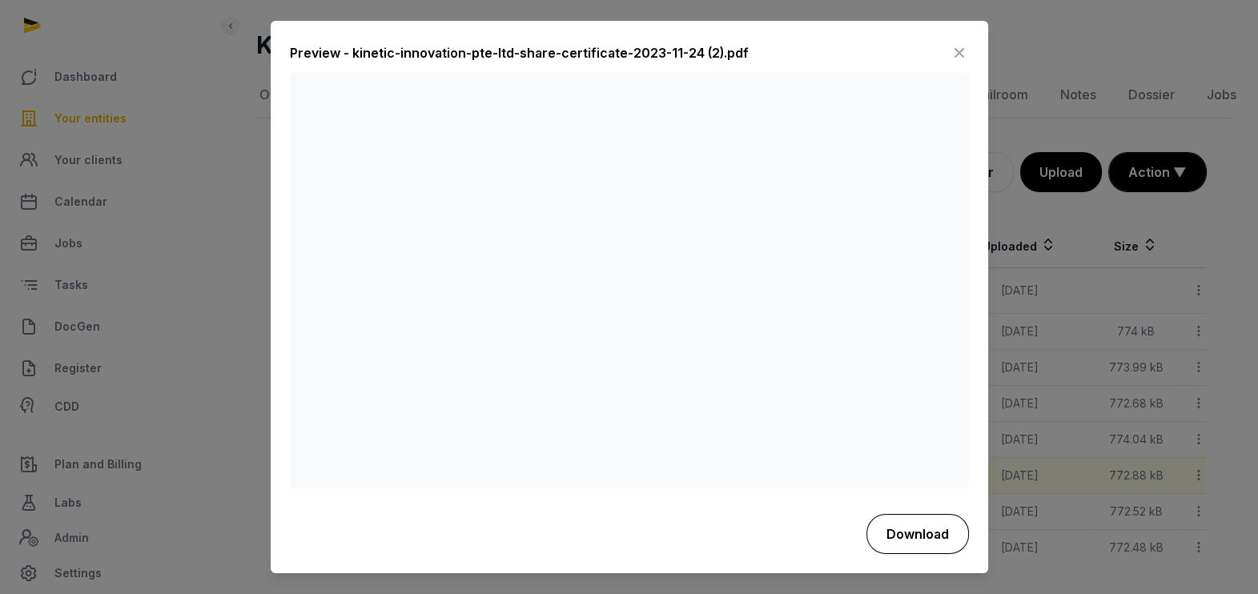
click at [903, 542] on button "Download" at bounding box center [917, 534] width 102 height 40
drag, startPoint x: 769, startPoint y: 53, endPoint x: 957, endPoint y: 48, distance: 187.4
click at [957, 48] on div "Preview - kinetic-innovation-pte-ltd-share-certificate-2023-11-24 (2).pdf" at bounding box center [629, 57] width 679 height 32
click at [957, 48] on icon at bounding box center [958, 54] width 19 height 26
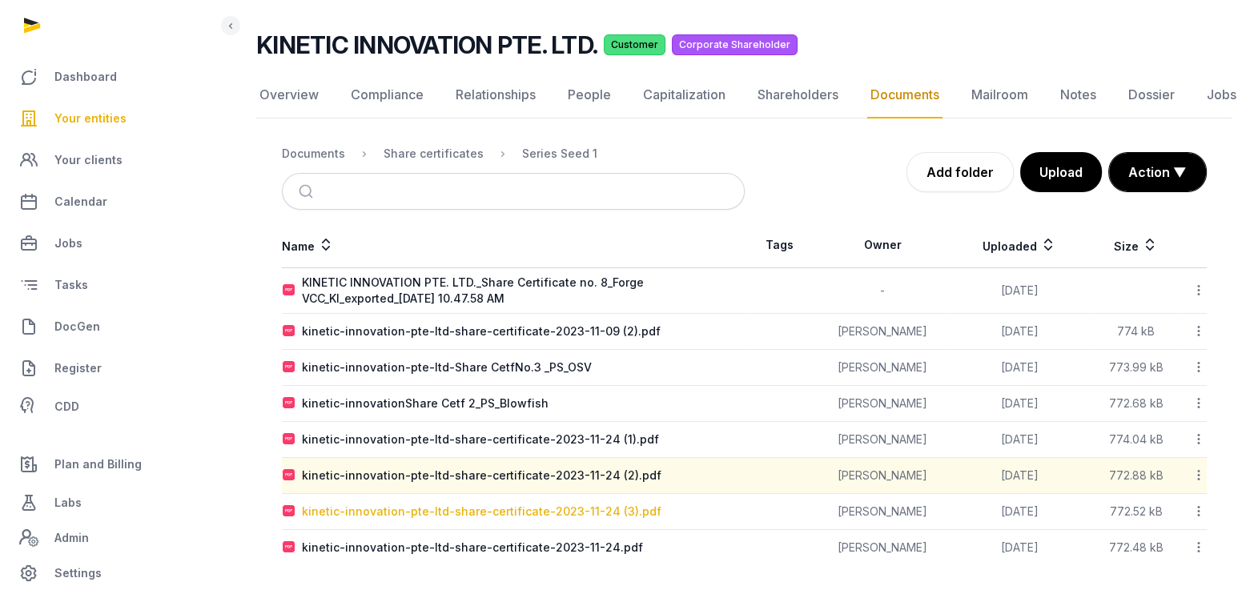
click at [498, 510] on div "kinetic-innovation-pte-ltd-share-certificate-2023-11-24 (3).pdf" at bounding box center [481, 512] width 359 height 16
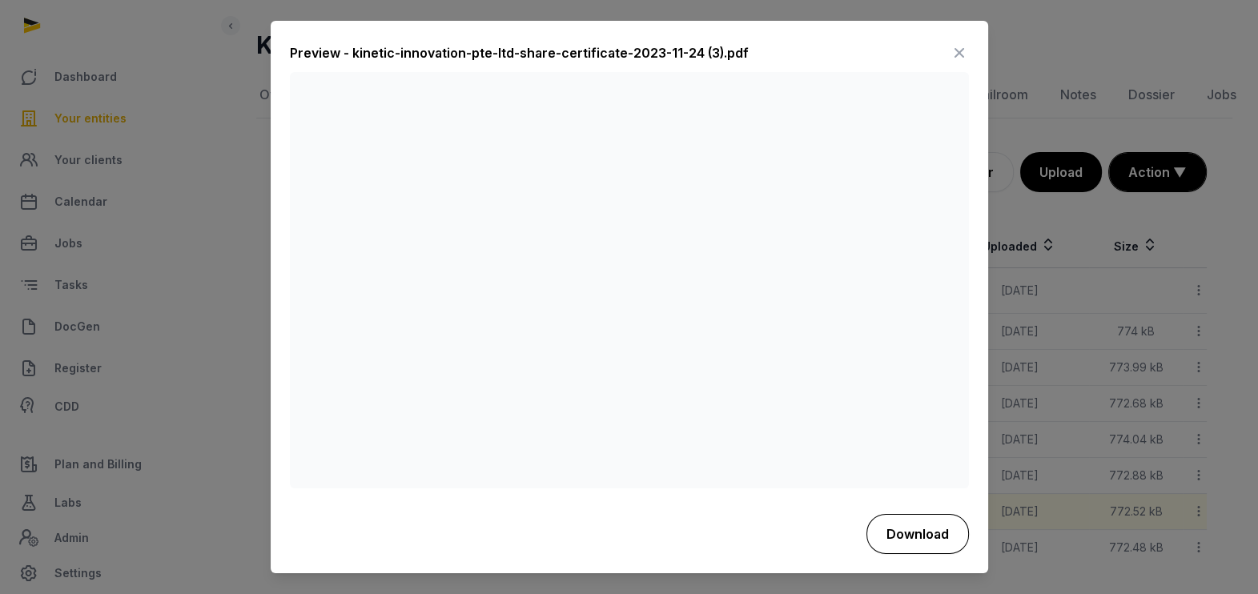
click at [928, 534] on button "Download" at bounding box center [917, 534] width 102 height 40
click at [957, 56] on icon at bounding box center [958, 54] width 19 height 26
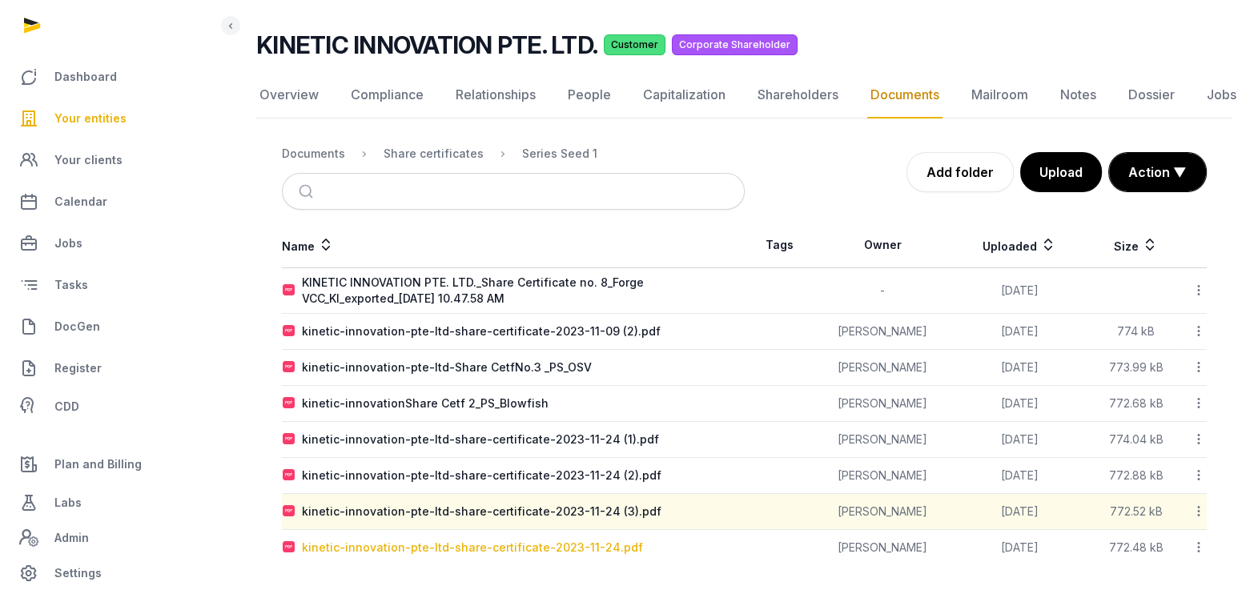
click at [560, 544] on div "kinetic-innovation-pte-ltd-share-certificate-2023-11-24.pdf" at bounding box center [472, 548] width 341 height 16
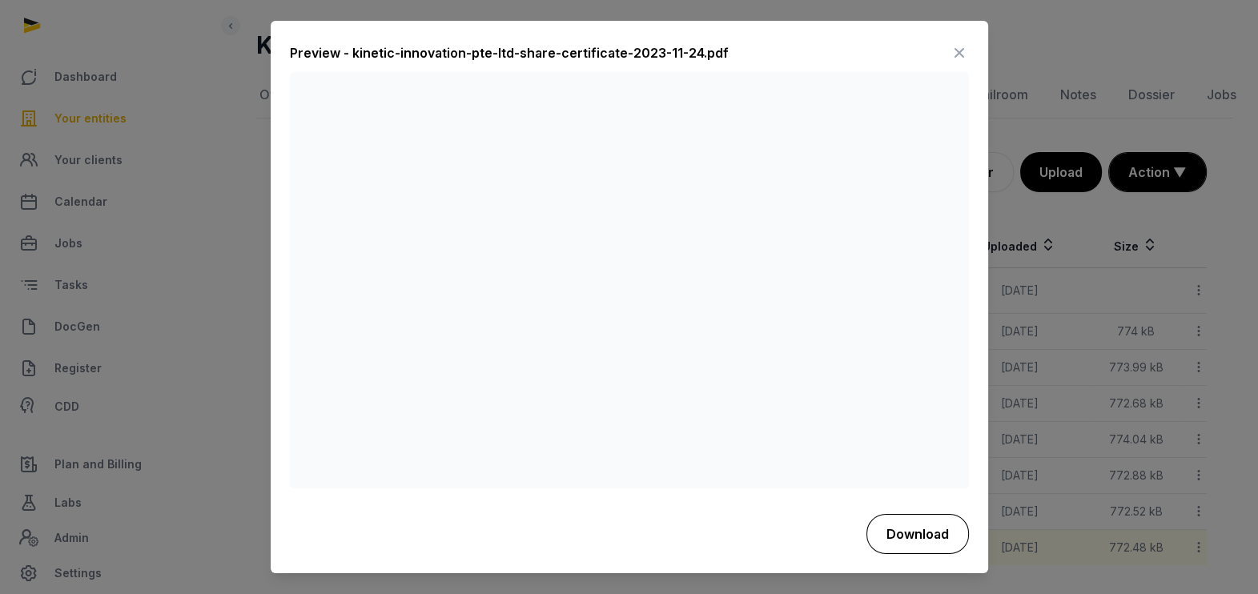
click at [913, 525] on button "Download" at bounding box center [917, 534] width 102 height 40
click at [644, 58] on div "Preview - kinetic-innovation-pte-ltd-share-certificate-2023-11-24.pdf" at bounding box center [509, 53] width 439 height 19
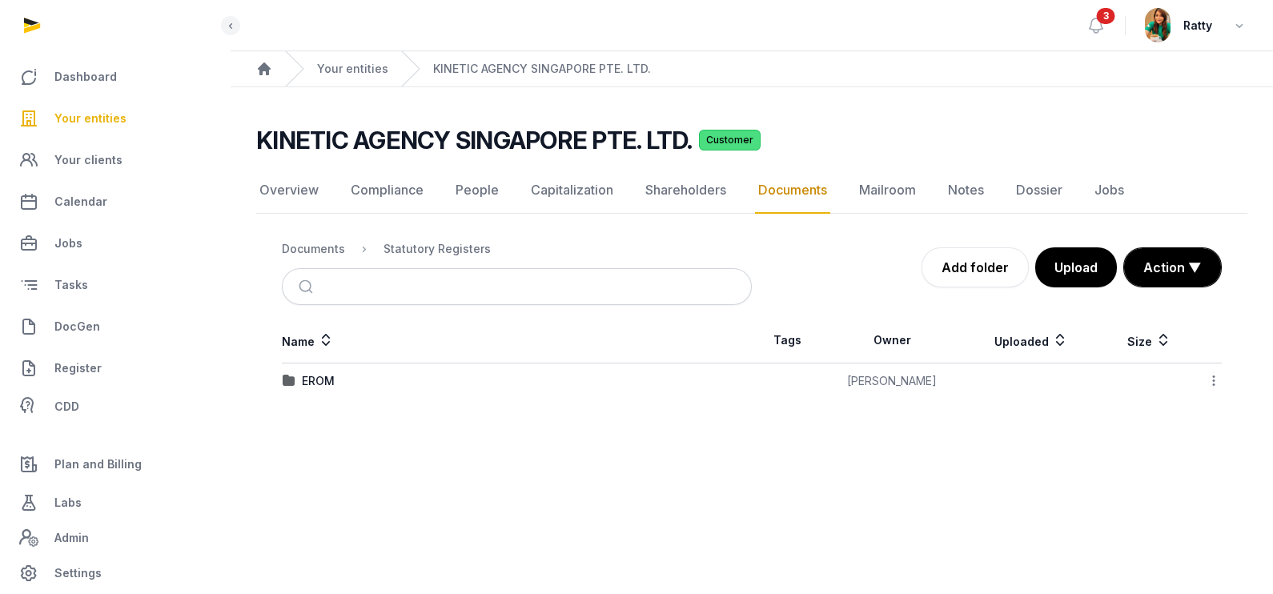
click at [113, 117] on span "Your entities" at bounding box center [90, 118] width 72 height 19
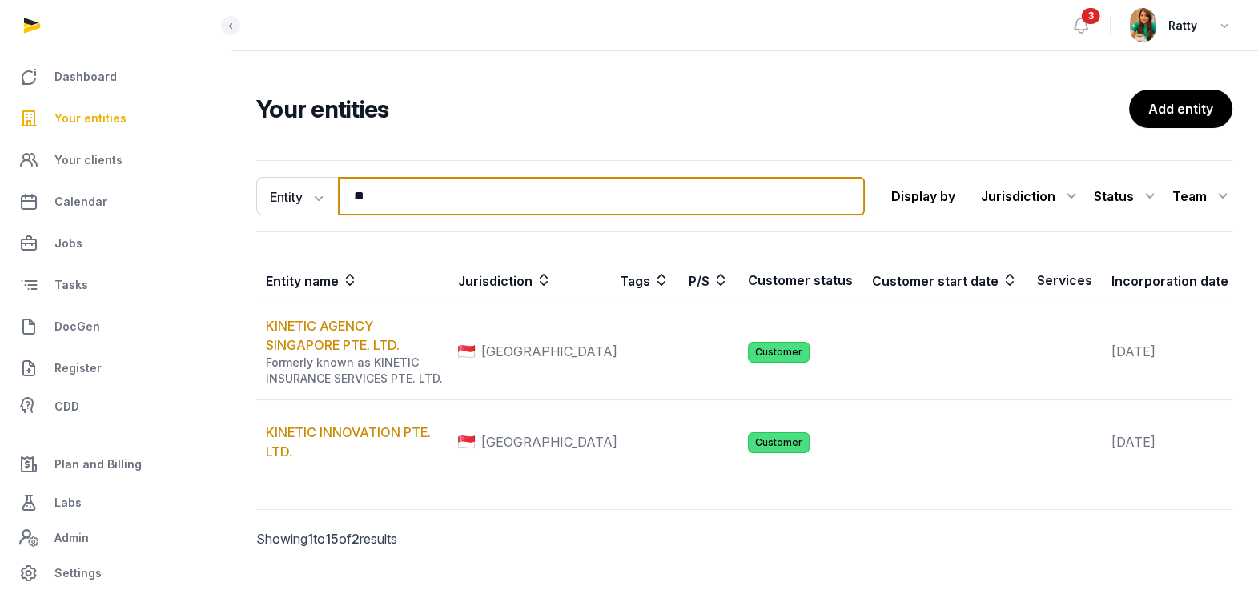
type input "*"
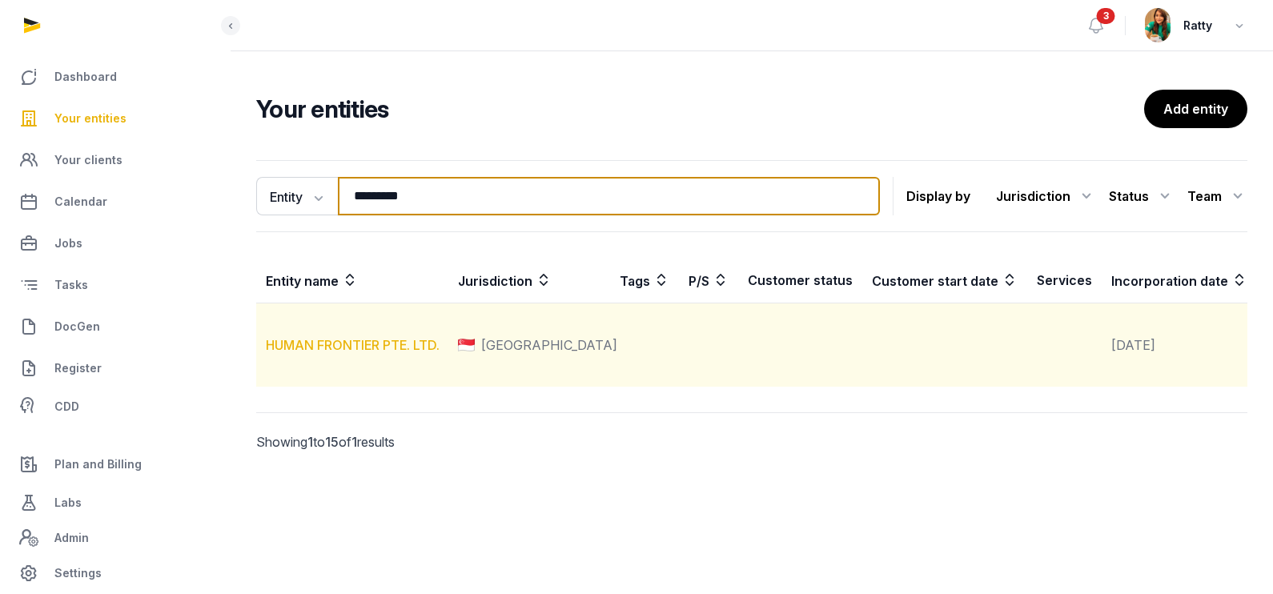
type input "*********"
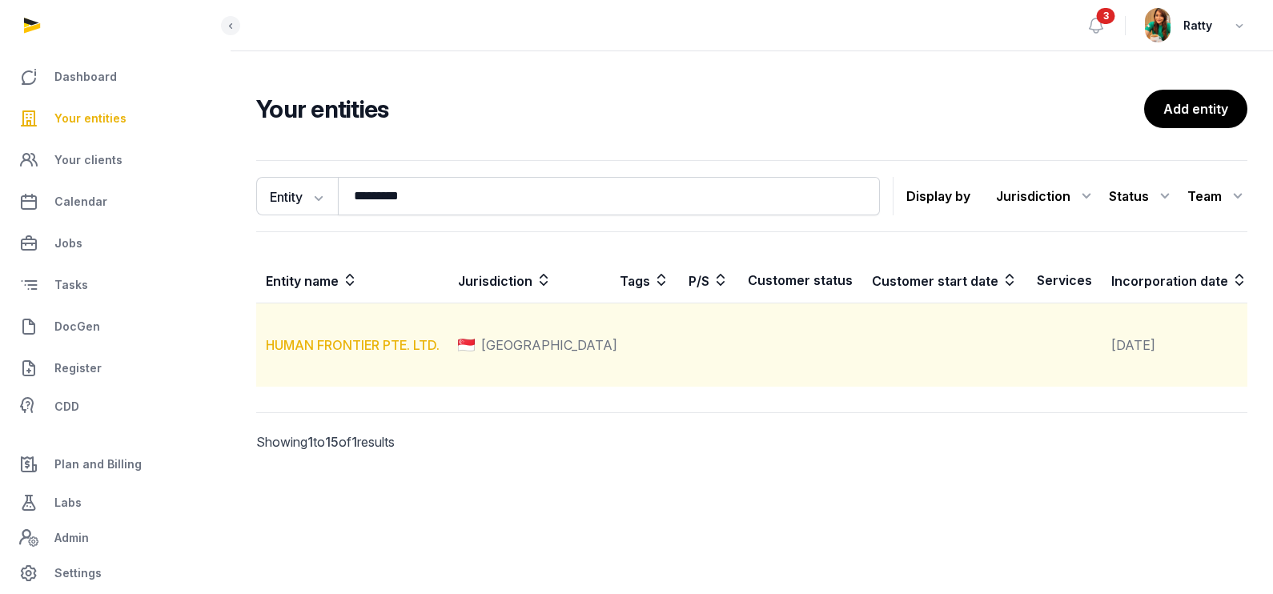
click at [357, 353] on link "HUMAN FRONTIER PTE. LTD." at bounding box center [353, 345] width 174 height 16
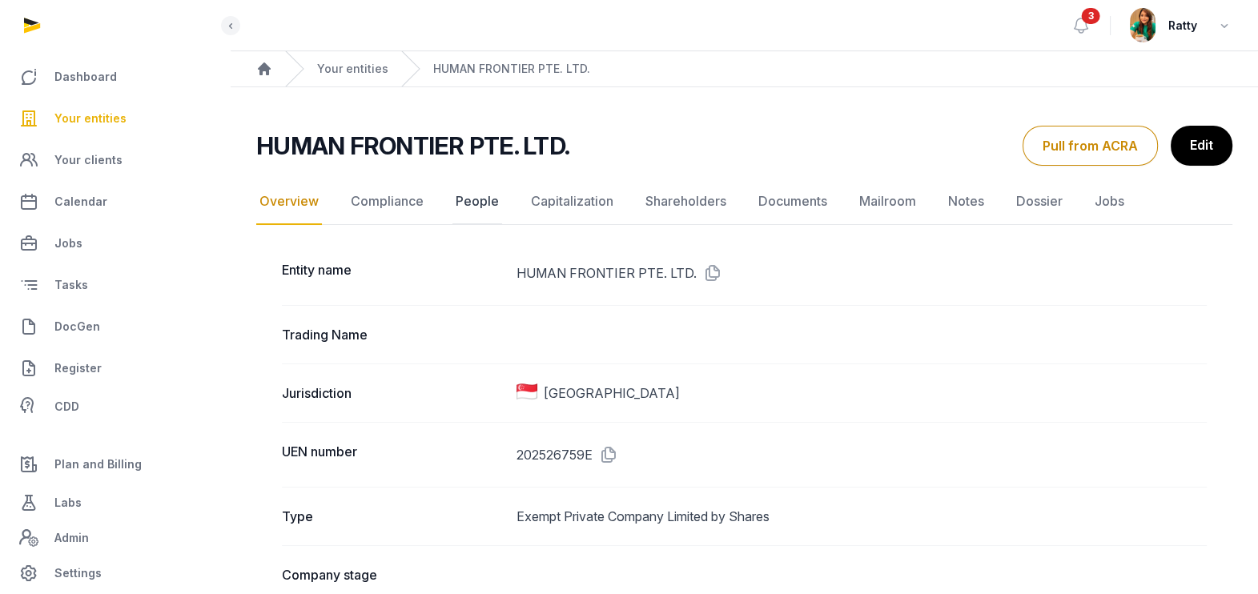
click at [476, 196] on link "People" at bounding box center [477, 202] width 50 height 46
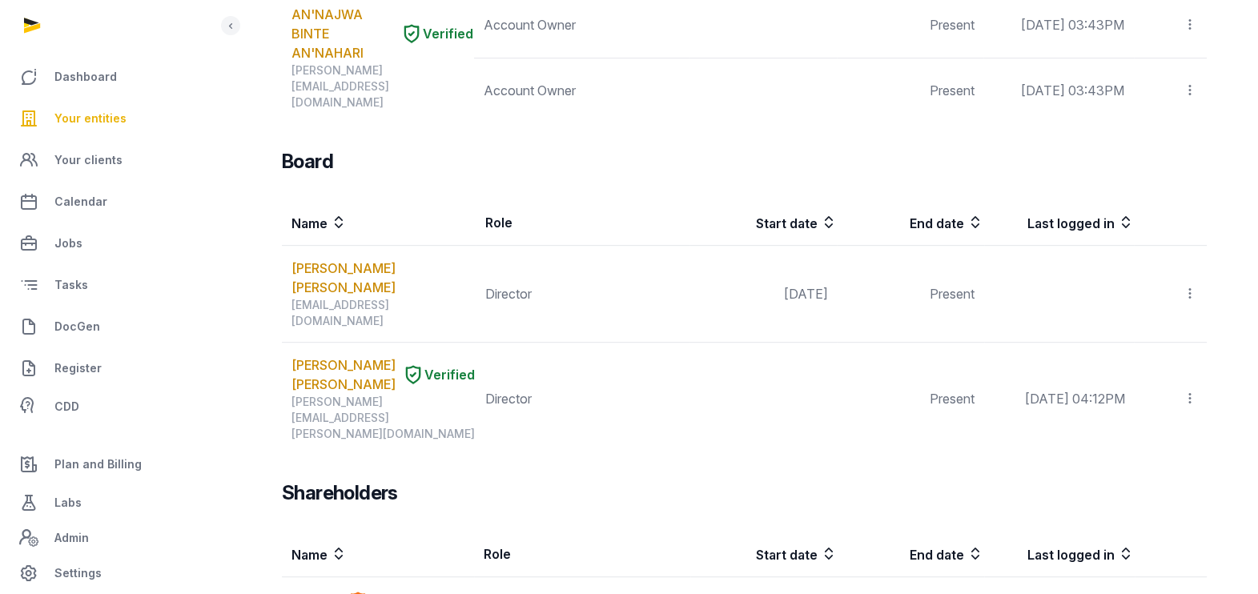
scroll to position [917, 0]
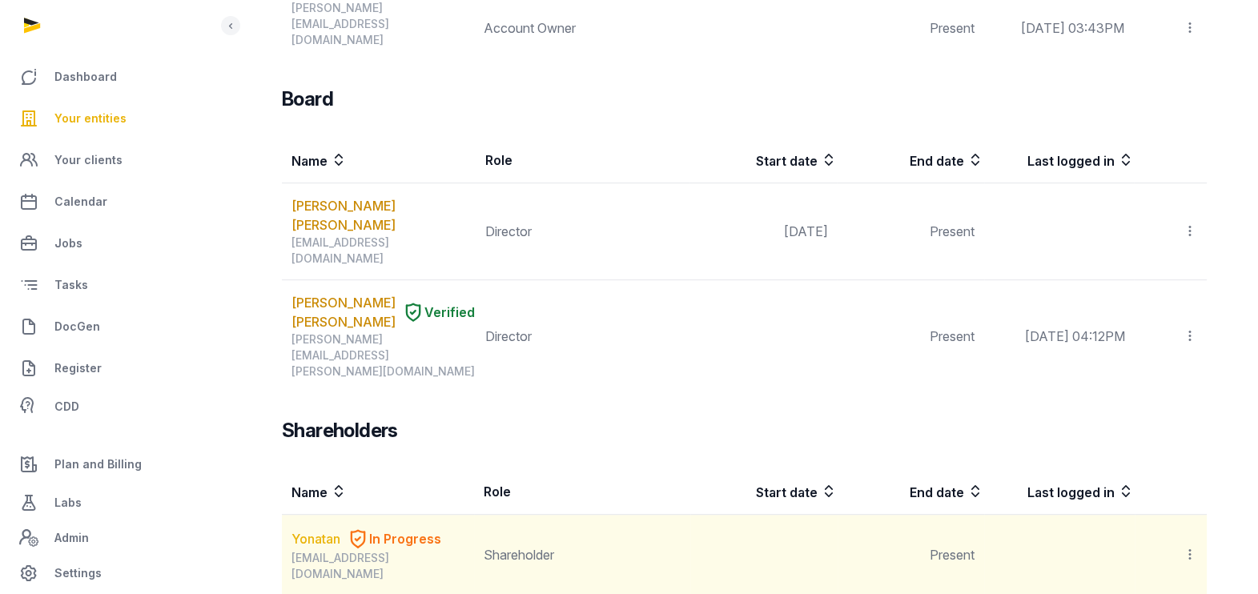
click at [319, 529] on link "Yonatan" at bounding box center [315, 538] width 49 height 19
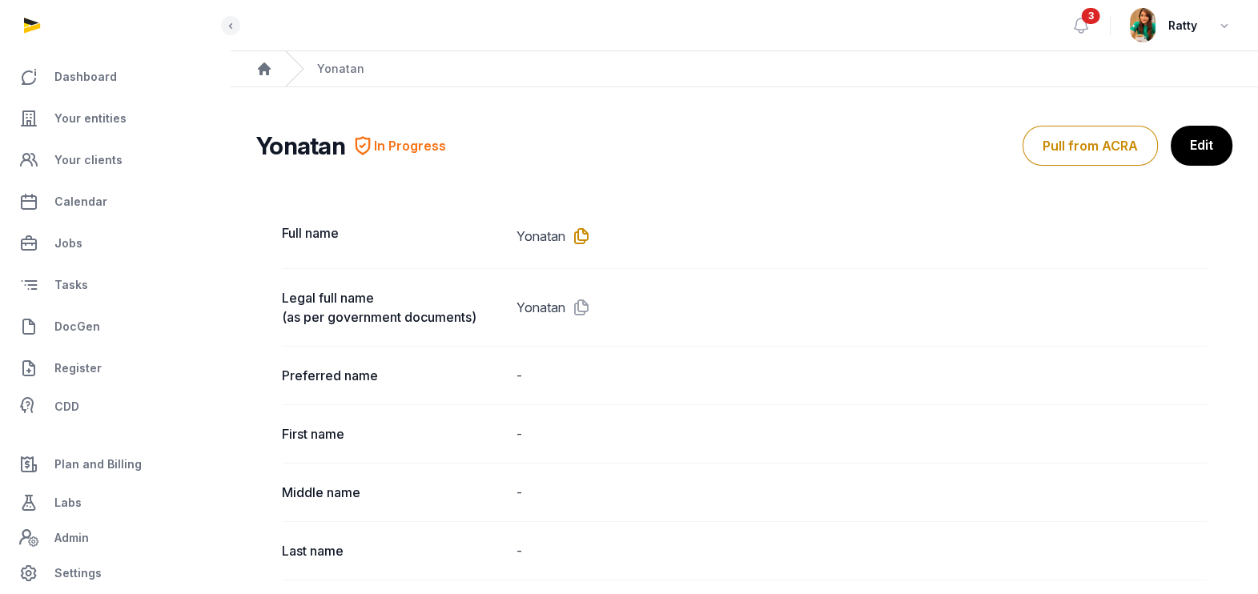
click at [584, 228] on icon at bounding box center [578, 236] width 26 height 26
